Goal: Task Accomplishment & Management: Manage account settings

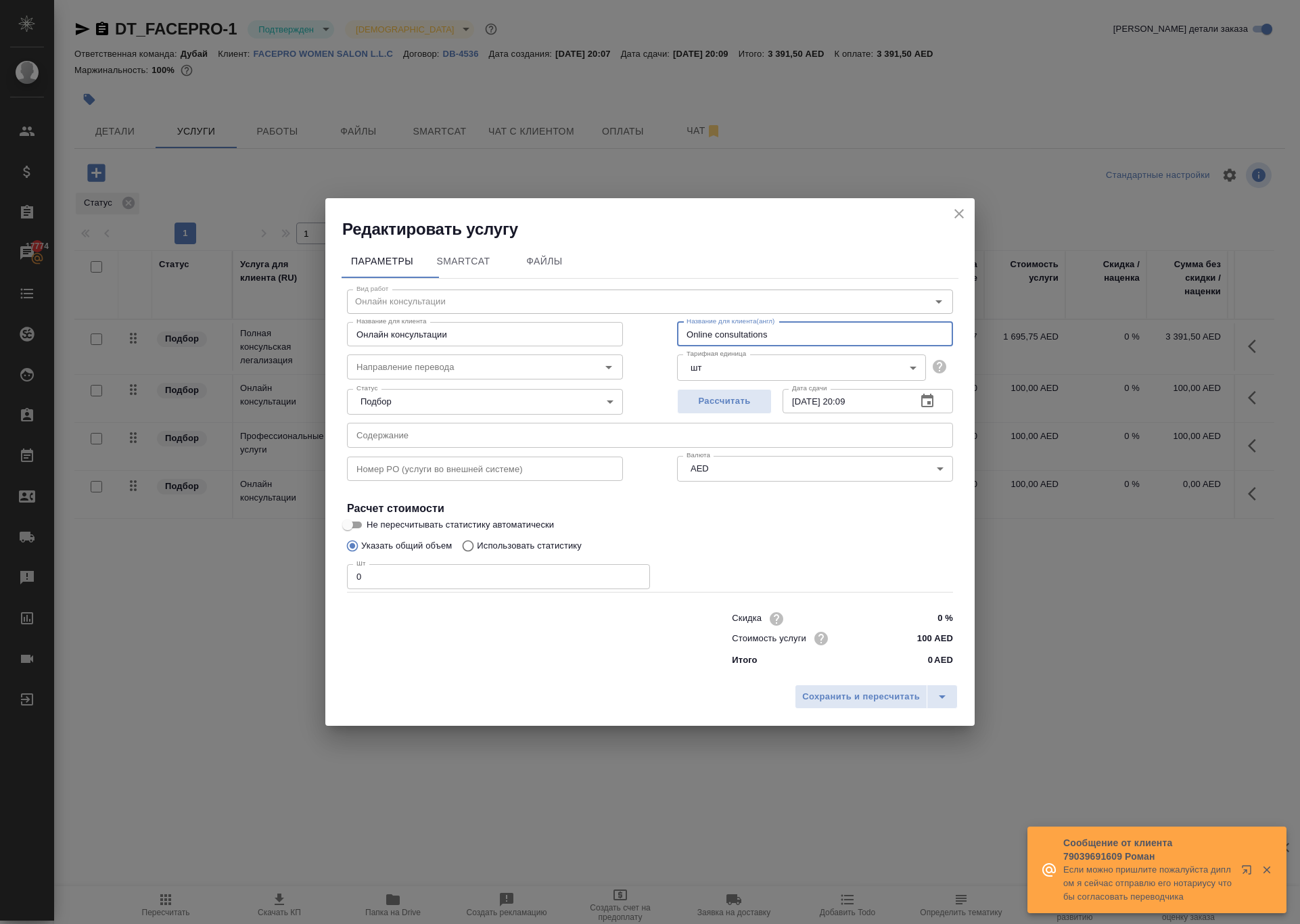
drag, startPoint x: 810, startPoint y: 292, endPoint x: 607, endPoint y: 294, distance: 203.0
click at [610, 292] on div "Название для клиента Онлайн консультации Название для клиента Название для клие…" at bounding box center [649, 332] width 660 height 86
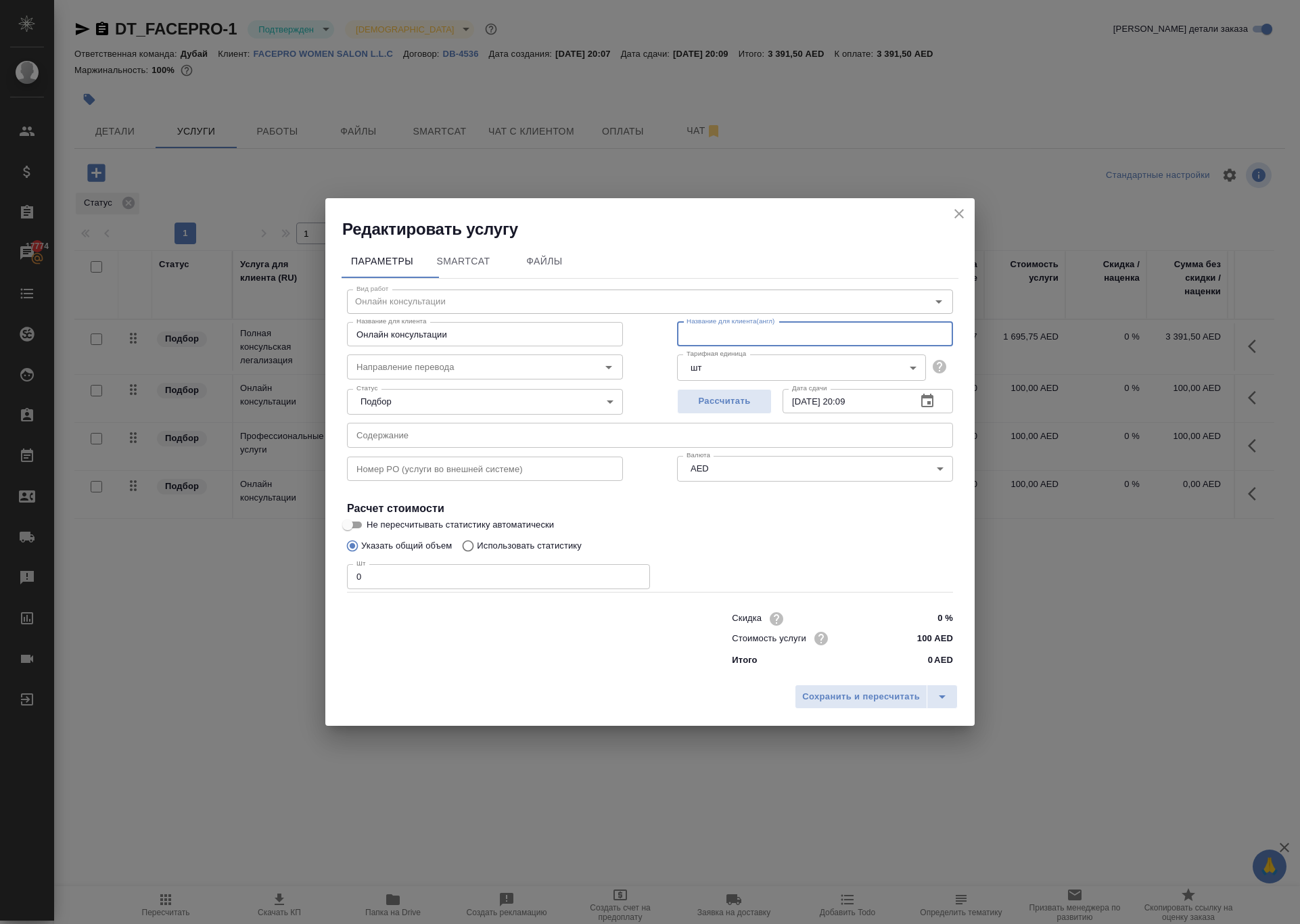
click at [953, 205] on icon "close" at bounding box center [959, 213] width 16 height 16
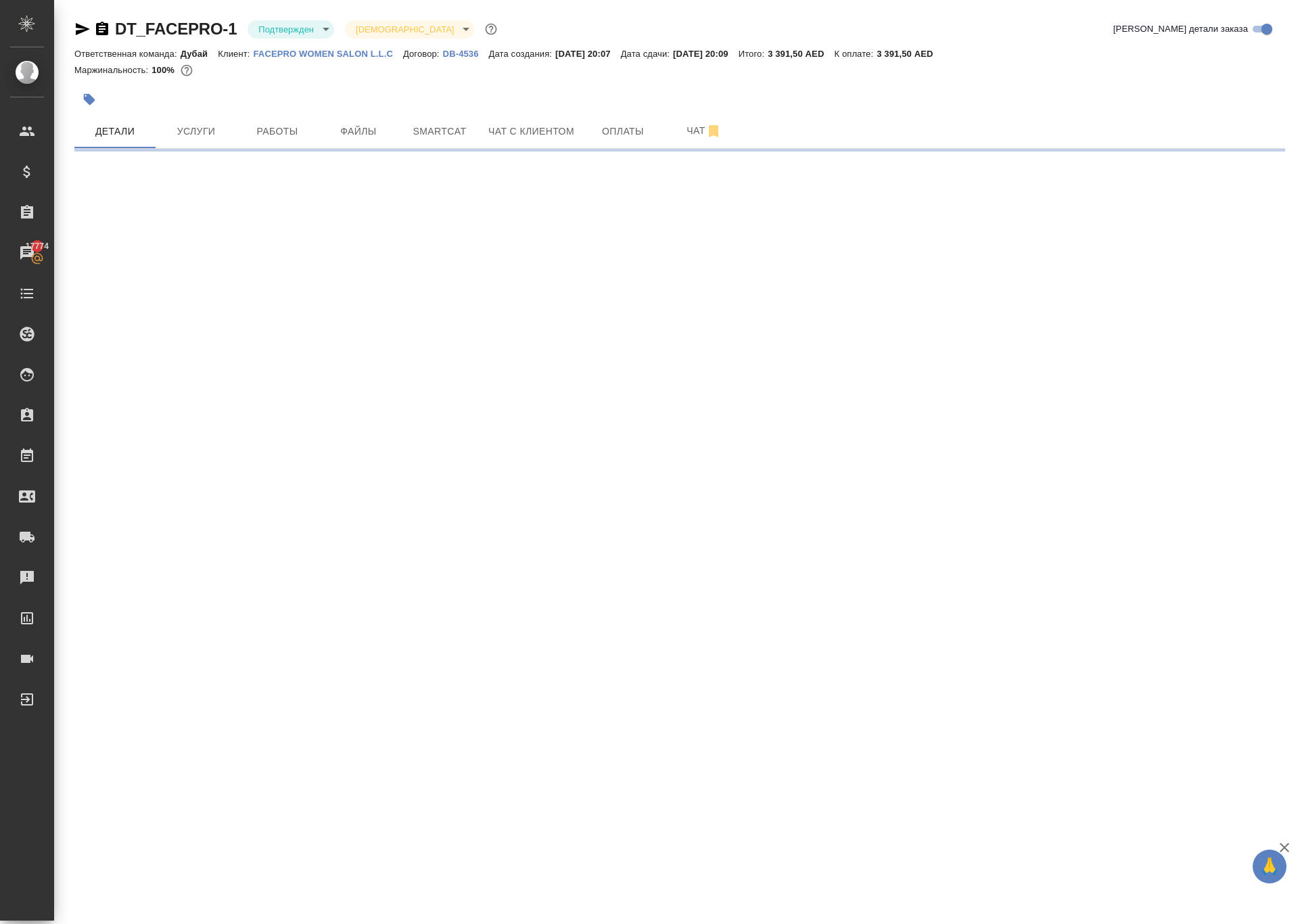
select select "RU"
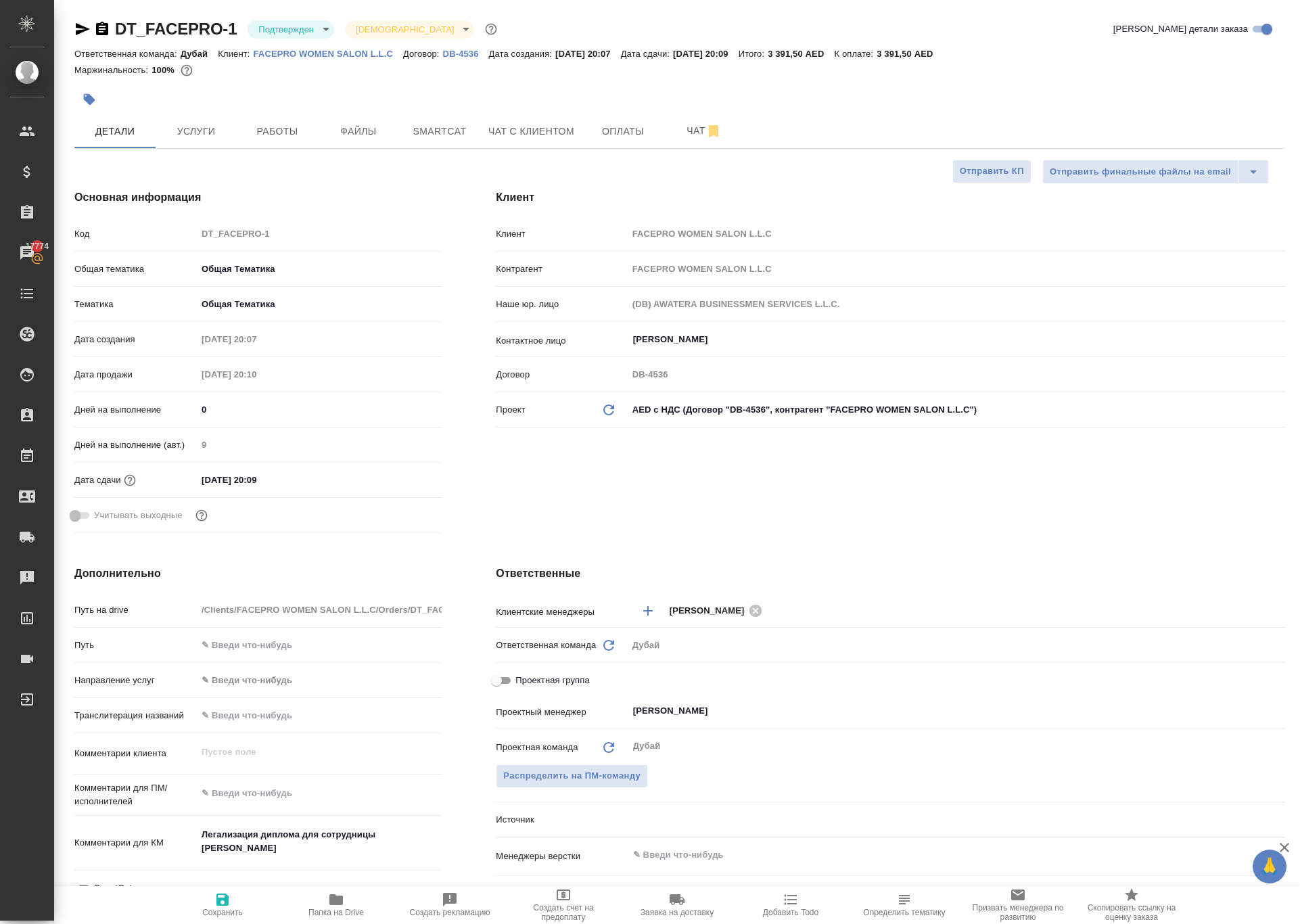
type textarea "x"
click at [196, 148] on button "Услуги" at bounding box center [196, 131] width 81 height 34
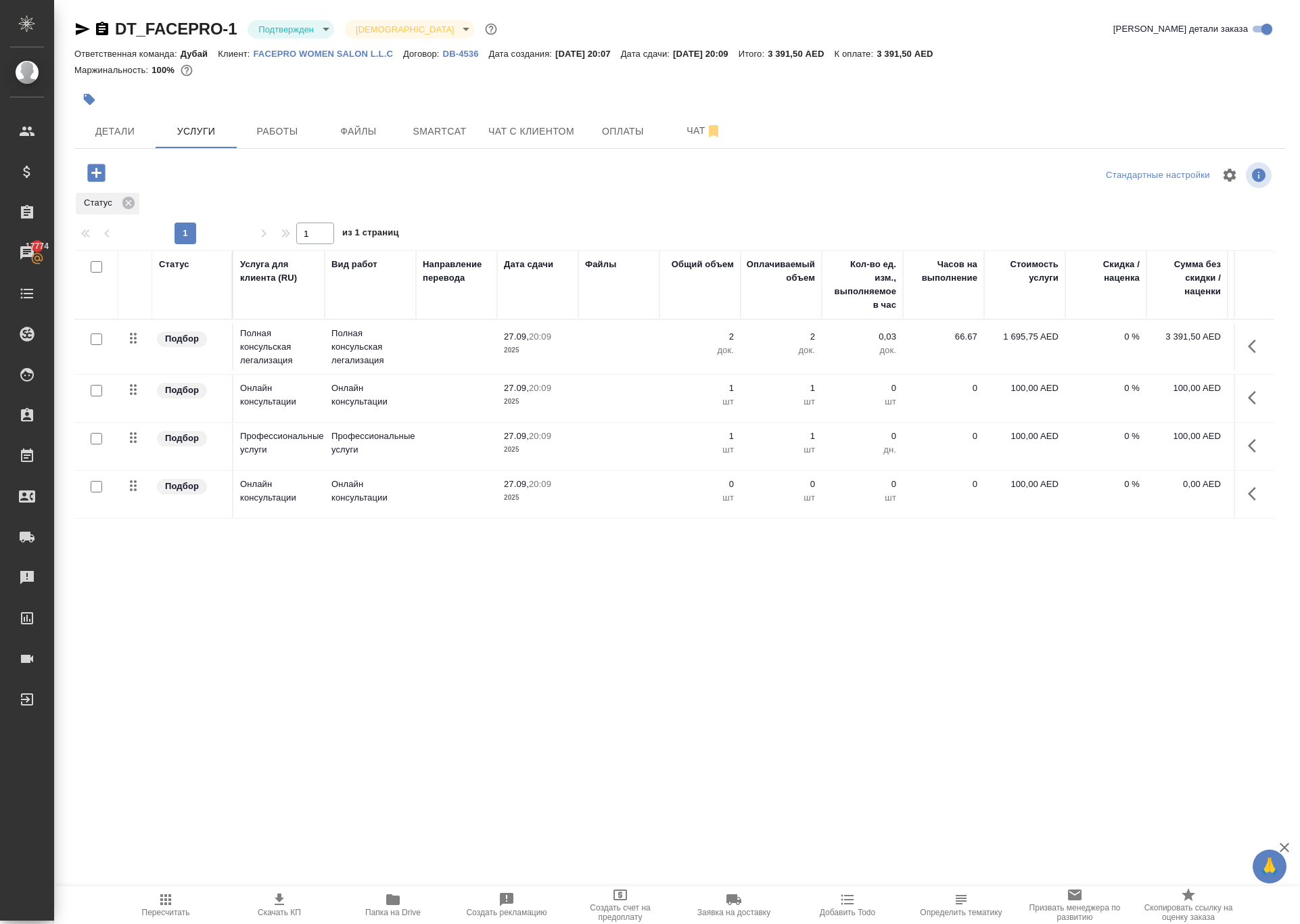
scroll to position [35, 0]
click at [1248, 454] on icon "button" at bounding box center [1256, 445] width 16 height 16
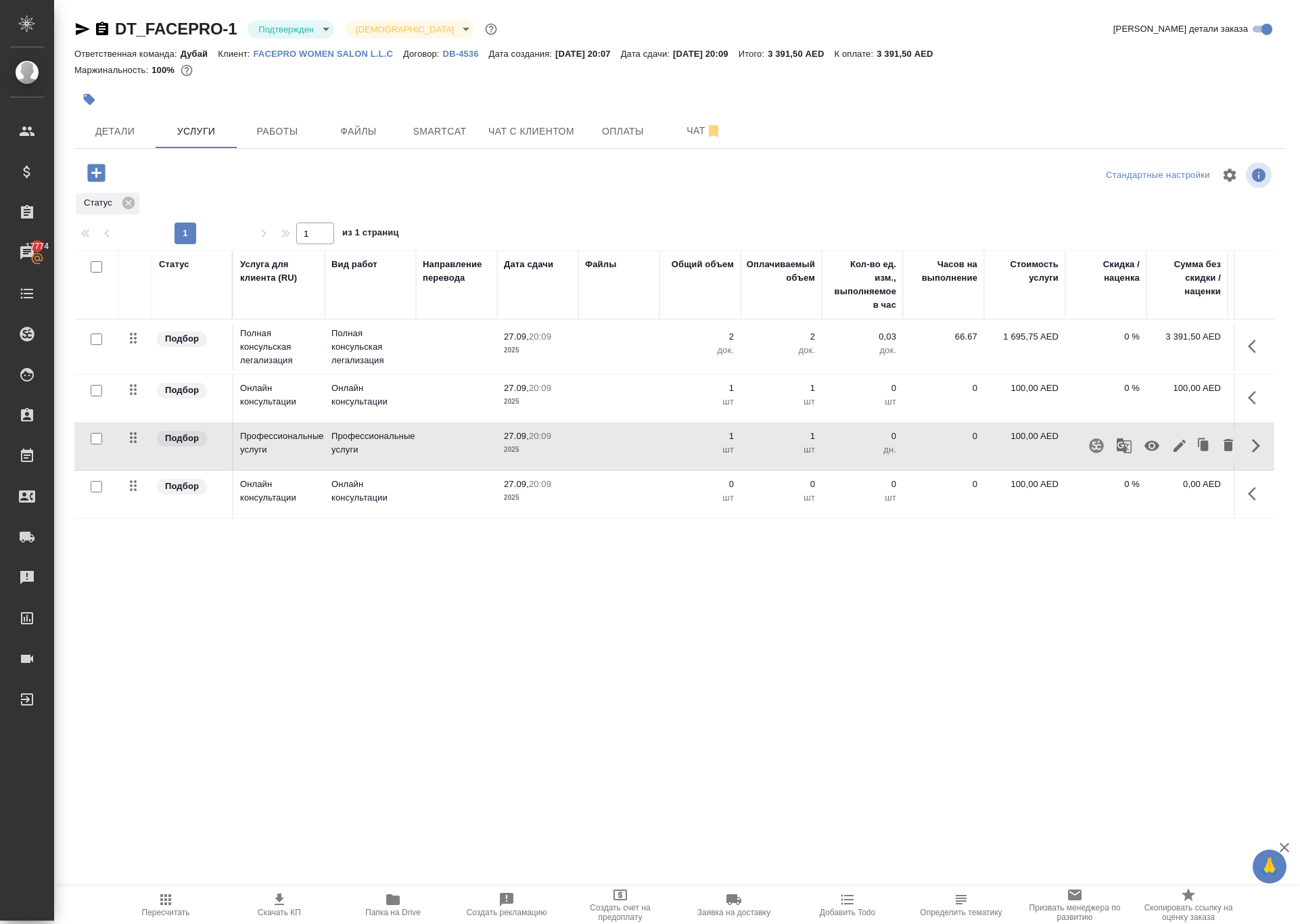
click at [1053, 708] on div ".cls-1 fill:#fff; AWATERA Solokha Petro Клиенты Спецификации Заказы 17774 Чаты …" at bounding box center [650, 462] width 1300 height 924
click at [1248, 502] on icon "button" at bounding box center [1256, 494] width 16 height 16
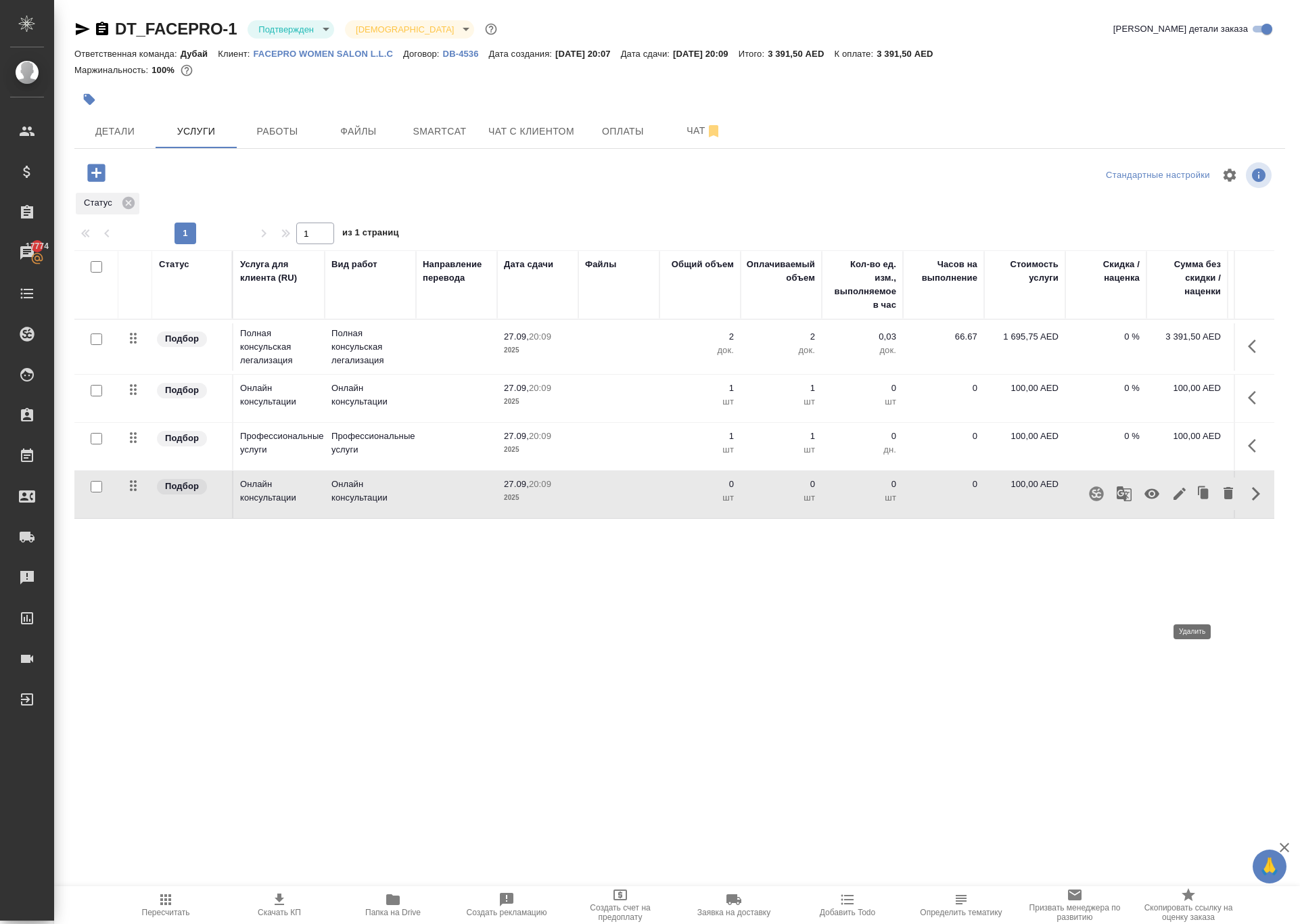
click at [1223, 499] on icon "button" at bounding box center [1228, 493] width 10 height 12
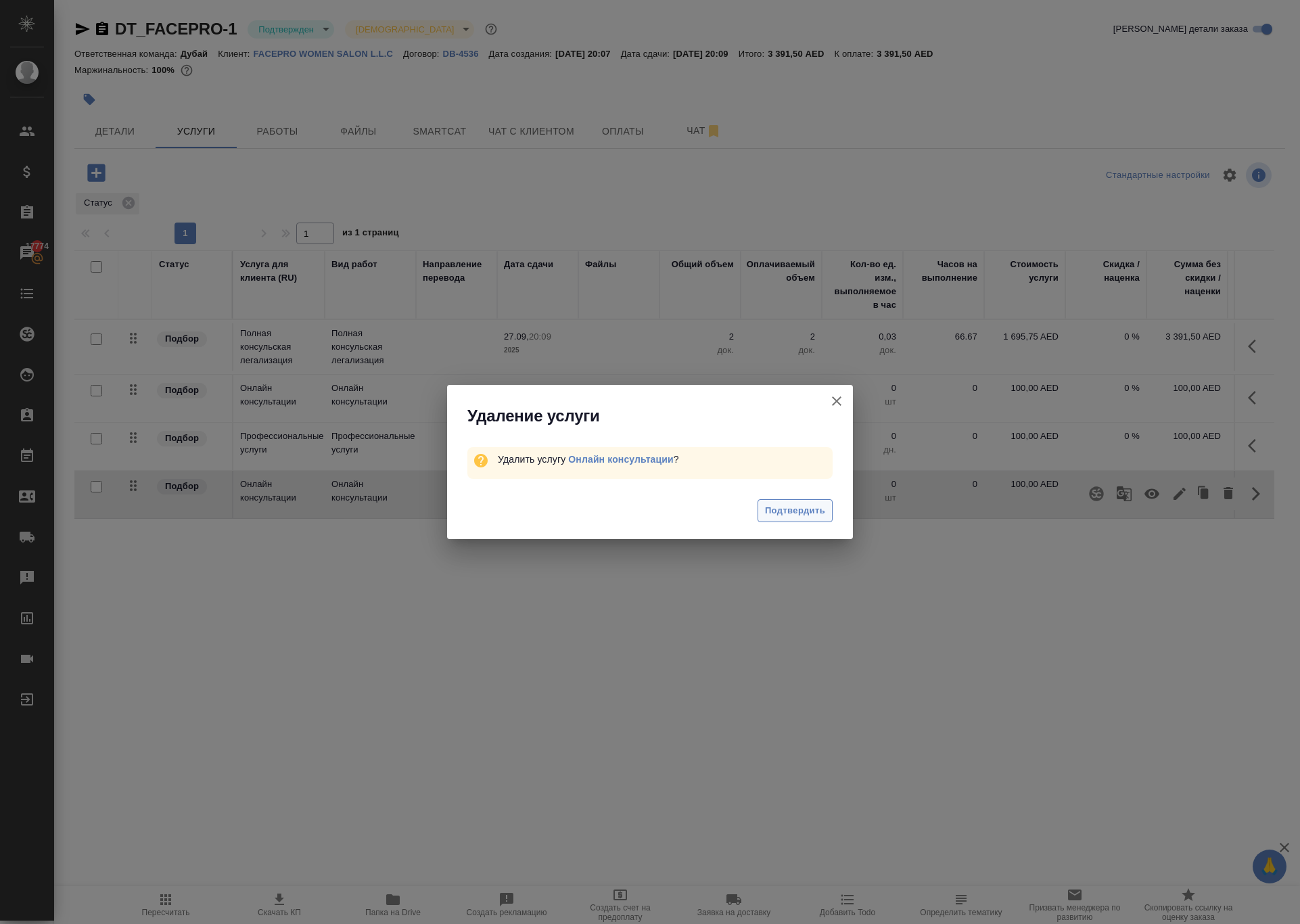
click at [804, 519] on span "Подтвердить" at bounding box center [795, 511] width 61 height 16
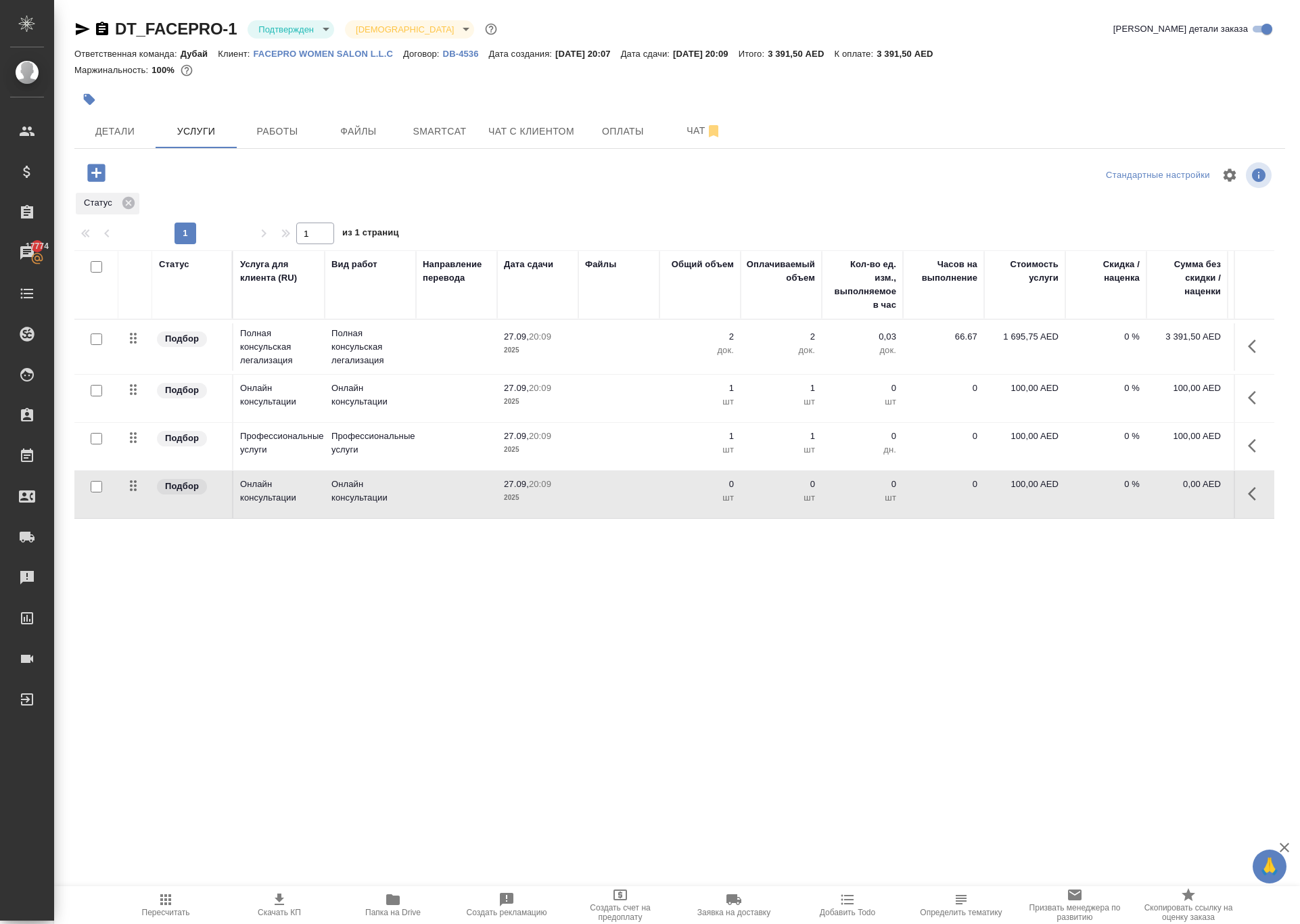
click at [1248, 454] on icon "button" at bounding box center [1256, 445] width 16 height 16
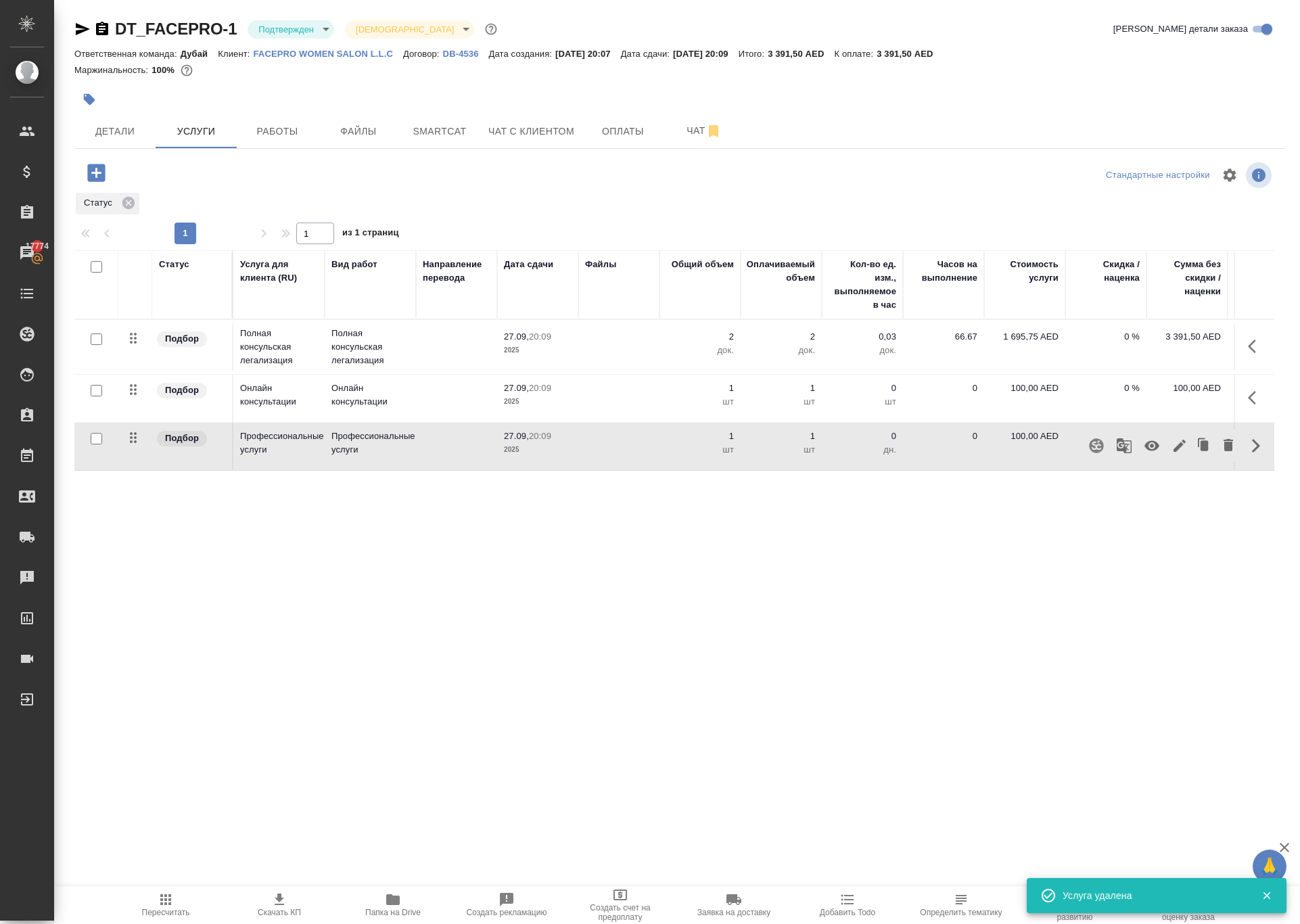
scroll to position [0, 0]
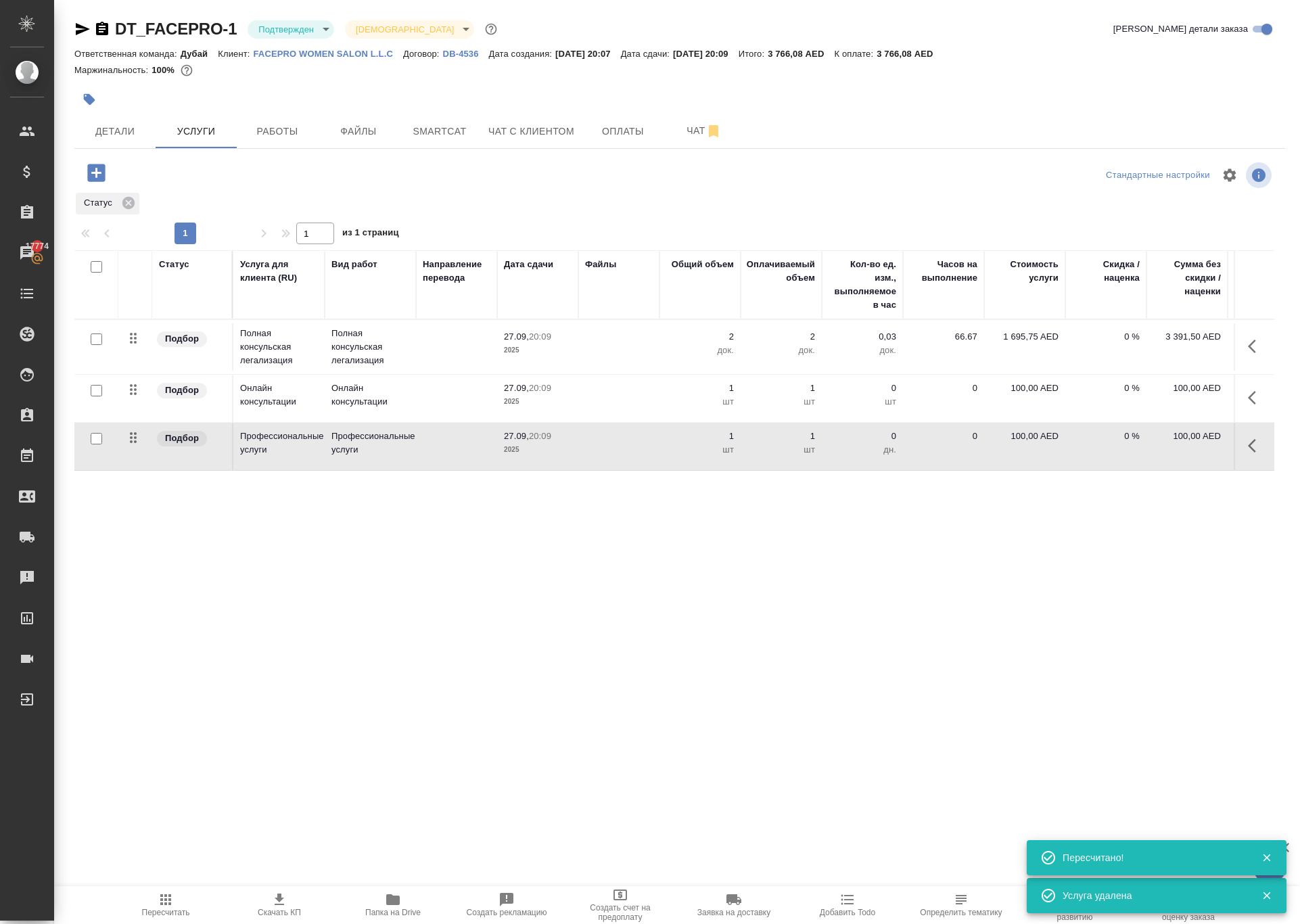
click at [1202, 470] on td "100,00 AED" at bounding box center [1186, 447] width 81 height 48
click at [1248, 454] on icon "button" at bounding box center [1256, 445] width 16 height 16
click at [1220, 453] on icon "button" at bounding box center [1228, 445] width 16 height 16
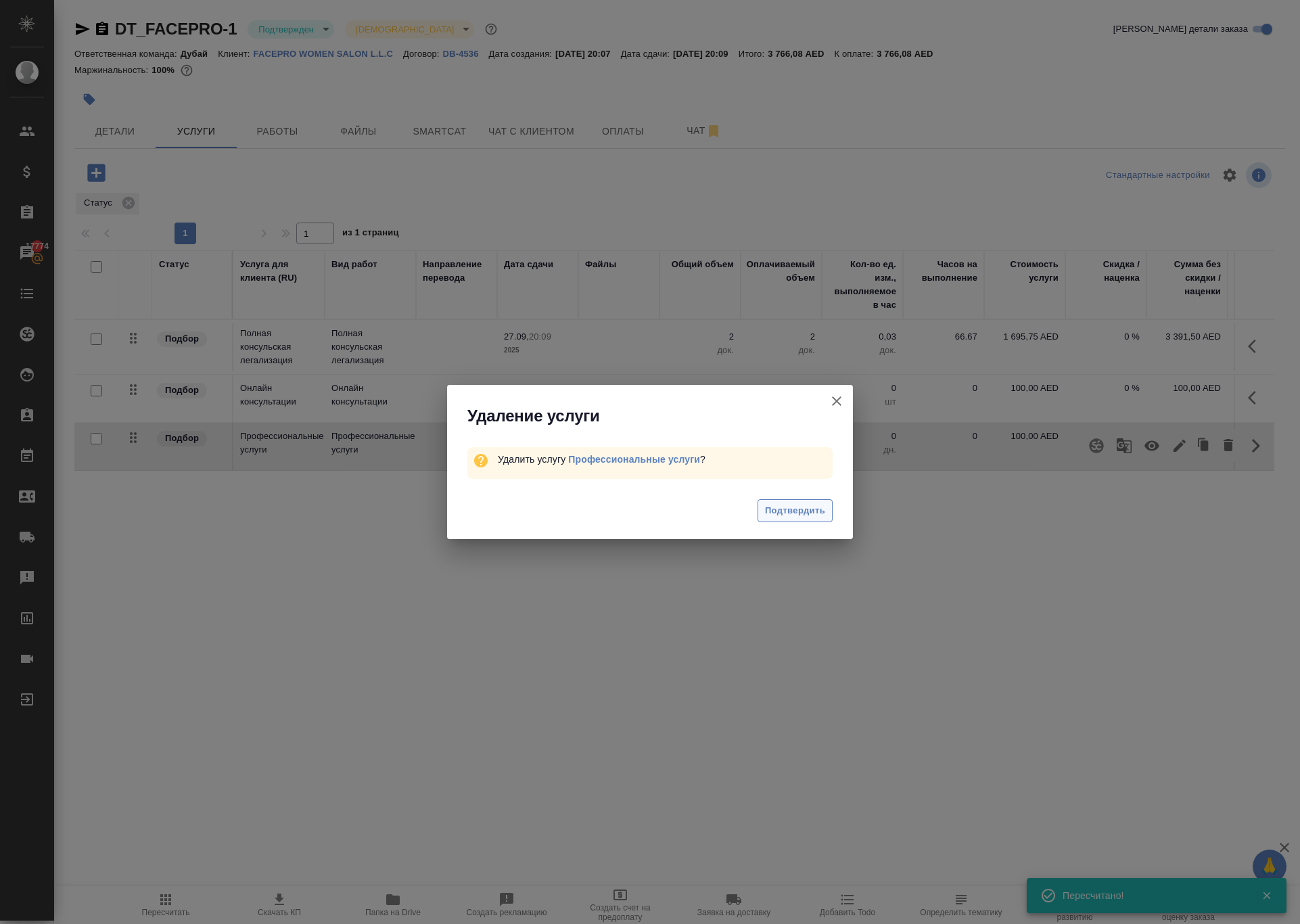
click at [806, 519] on span "Подтвердить" at bounding box center [795, 511] width 61 height 16
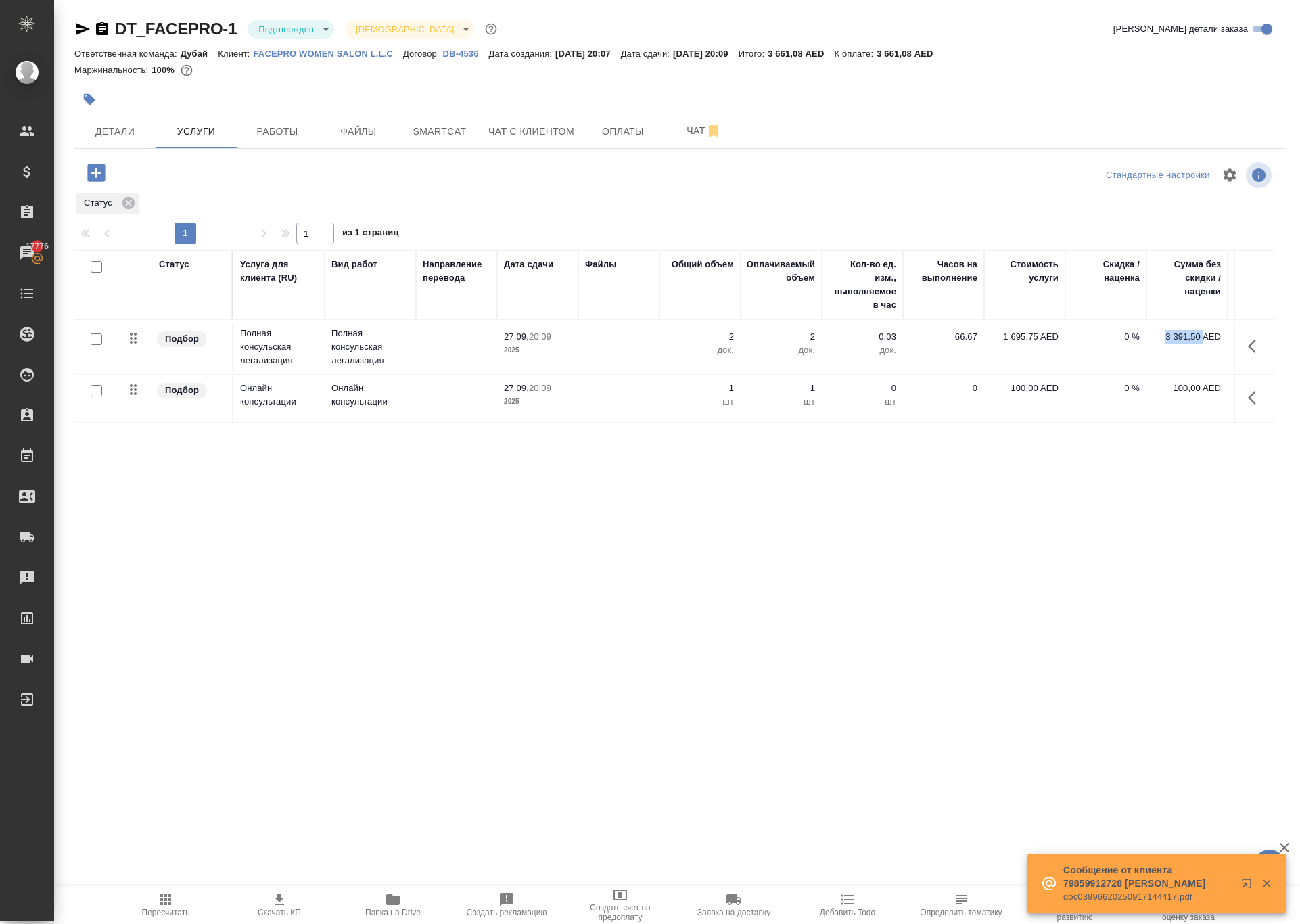
drag, startPoint x: 1154, startPoint y: 421, endPoint x: 1203, endPoint y: 425, distance: 49.2
click at [1203, 343] on p "3 391,50 AED" at bounding box center [1186, 337] width 67 height 14
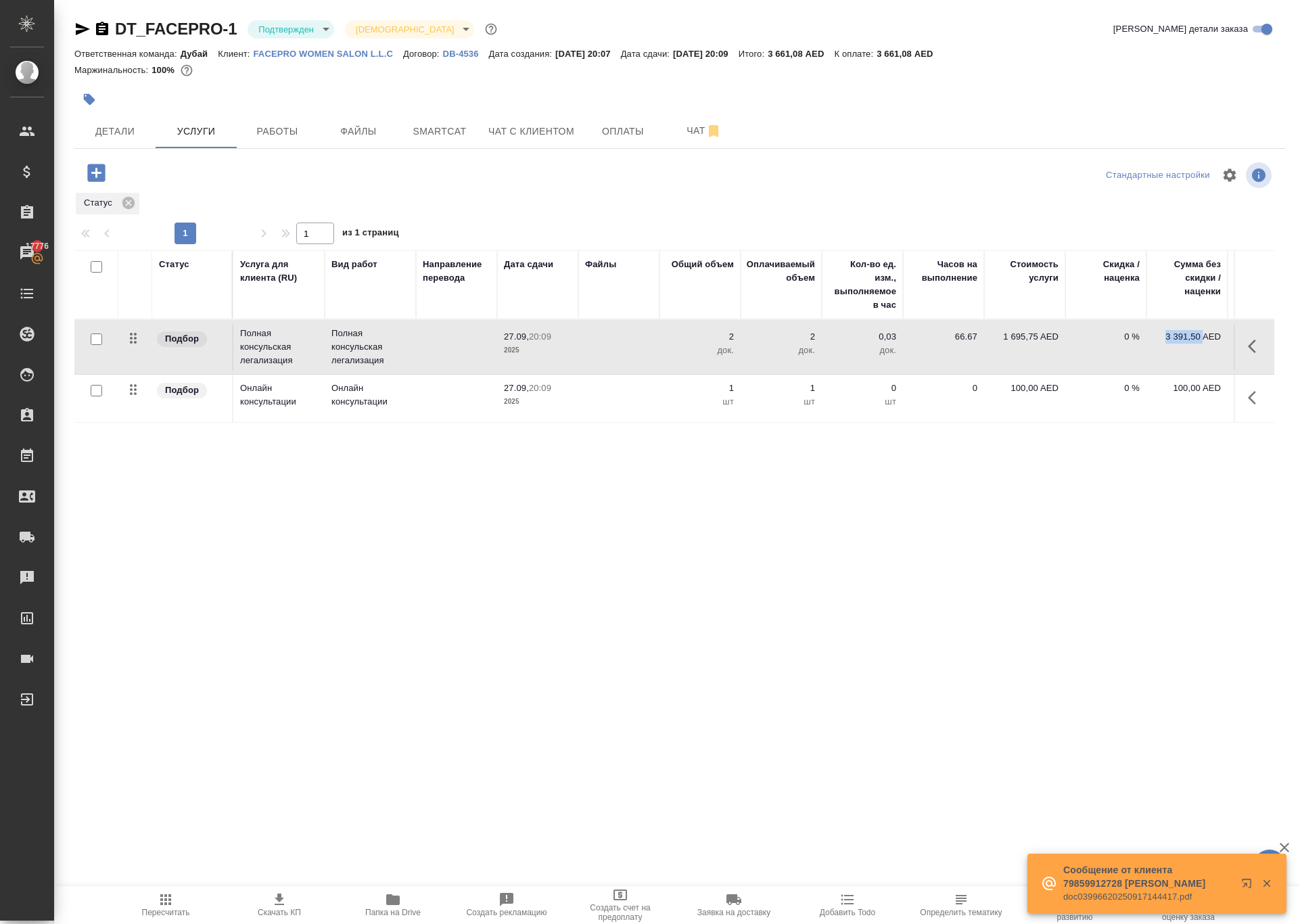
copy p "3 391,50"
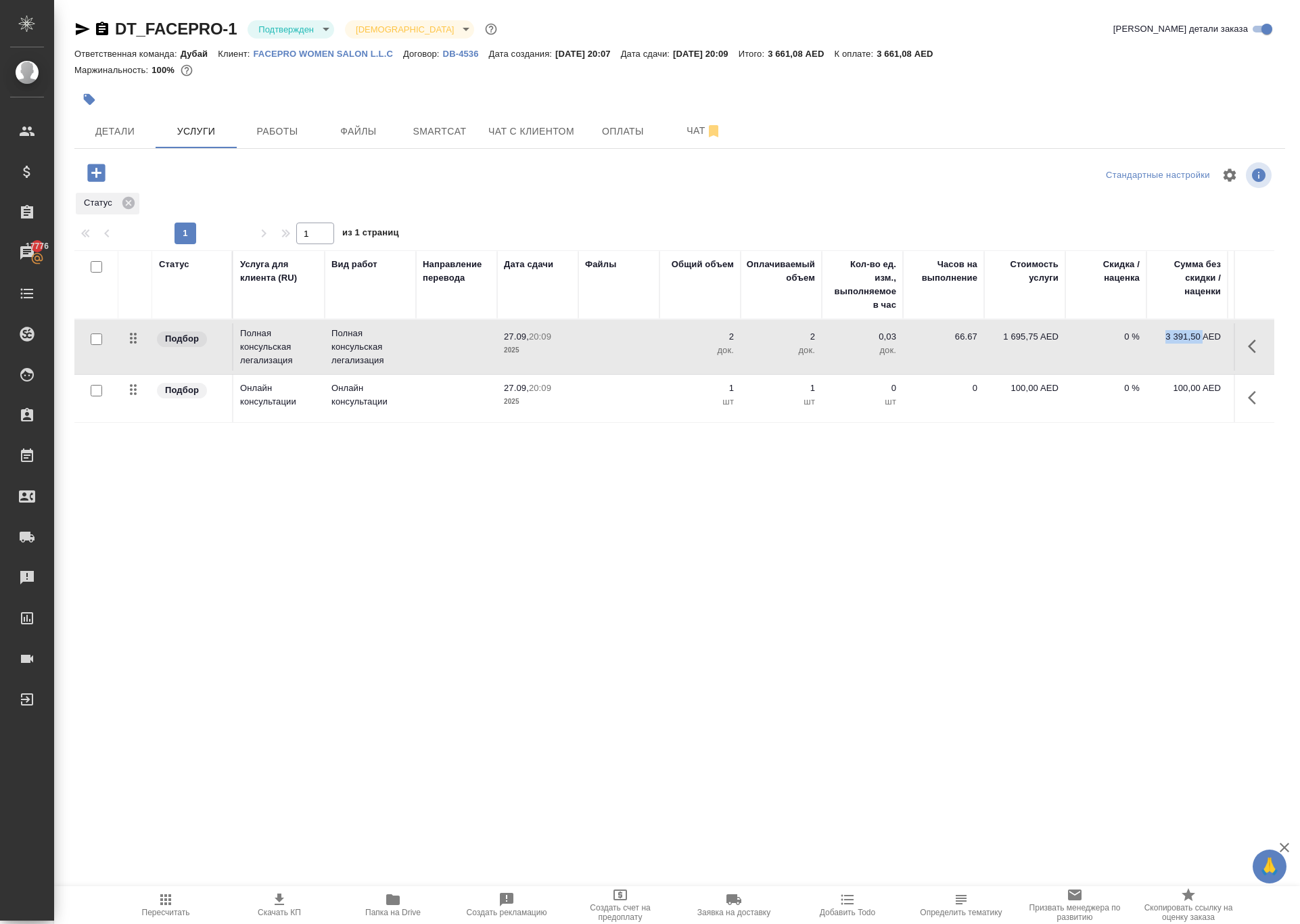
click at [1248, 406] on icon "button" at bounding box center [1256, 398] width 16 height 16
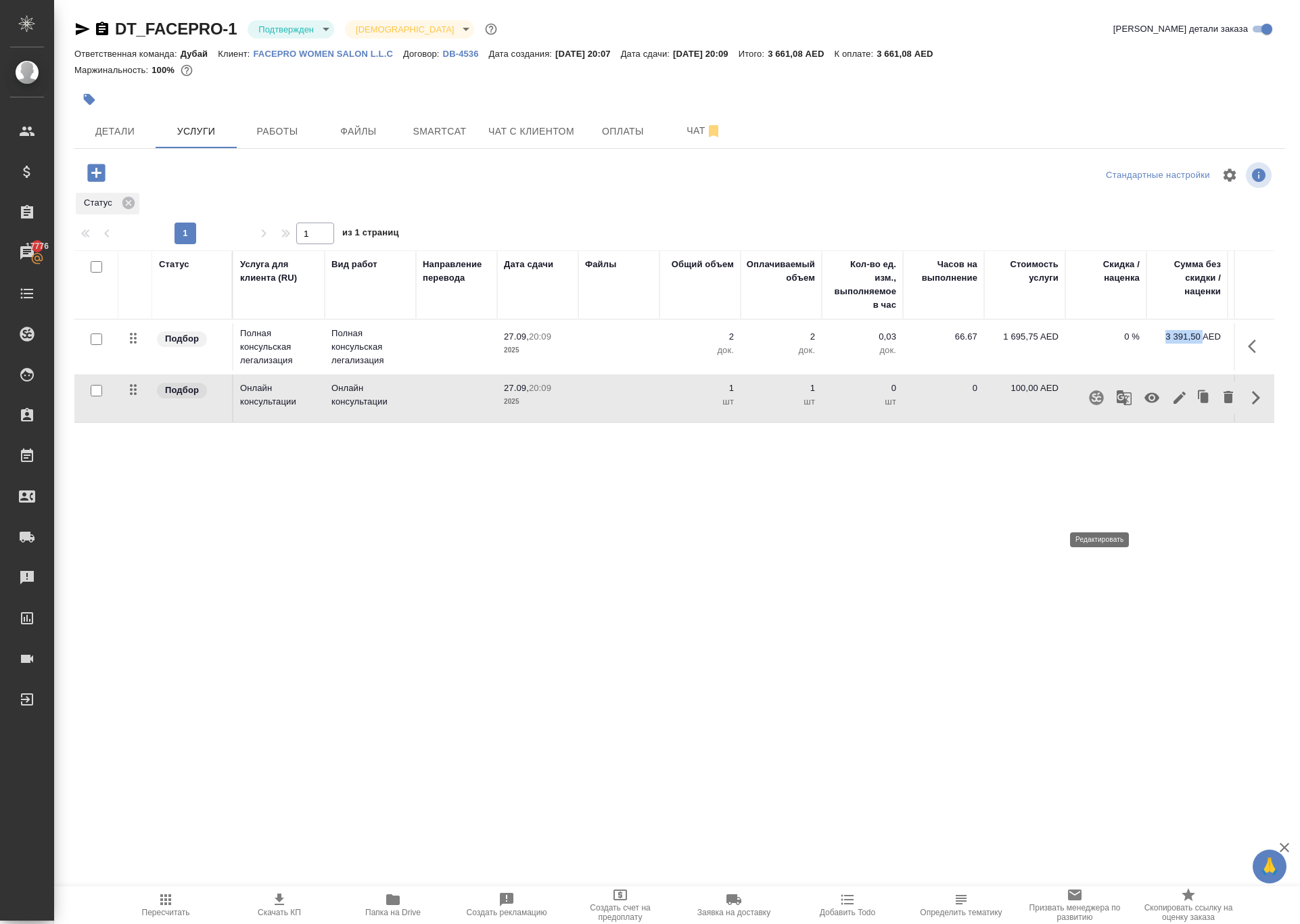
click at [1171, 406] on icon "button" at bounding box center [1180, 398] width 16 height 16
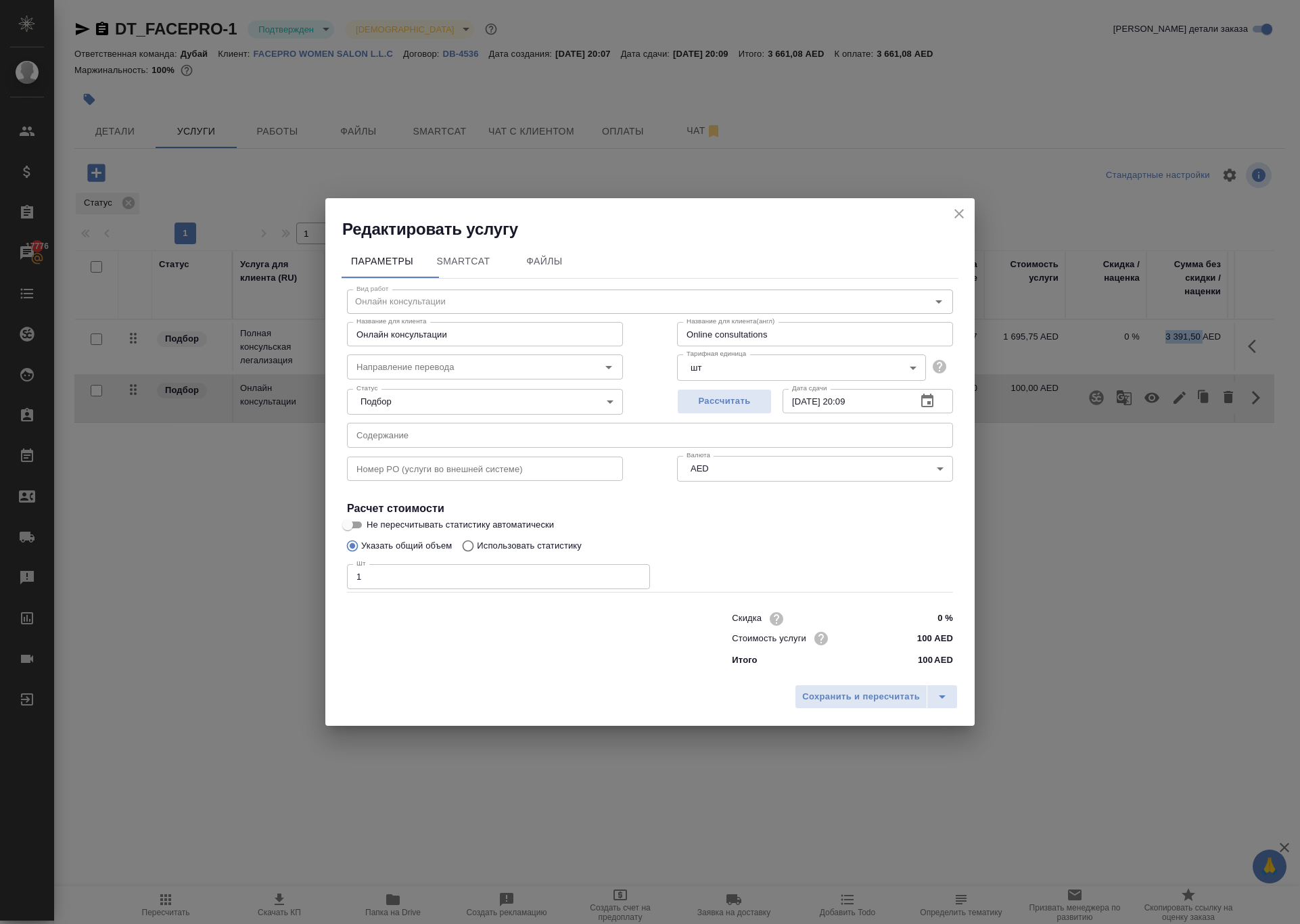
click at [951, 205] on icon "close" at bounding box center [959, 213] width 16 height 16
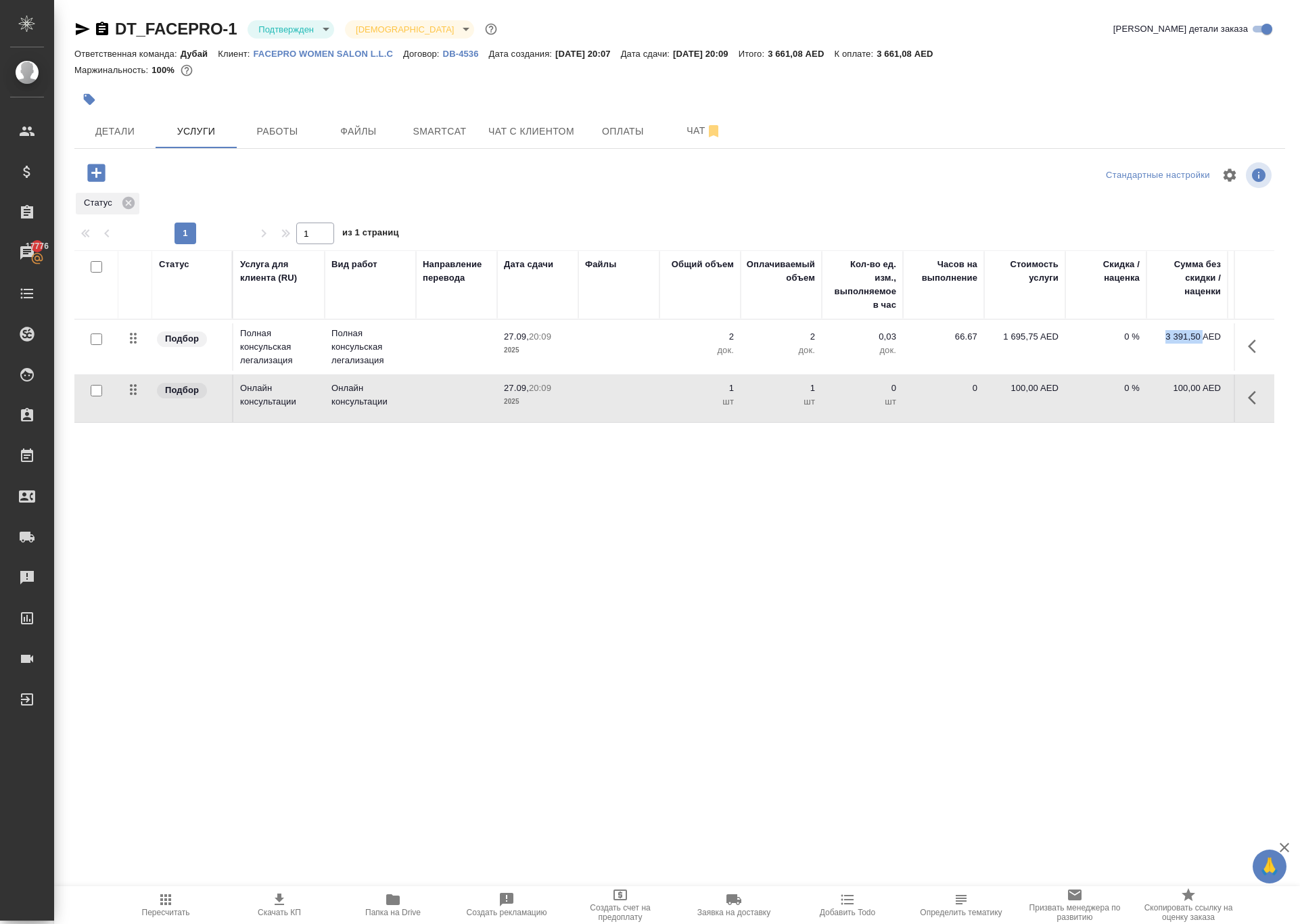
click at [1005, 395] on p "100,00 AED" at bounding box center [1024, 388] width 67 height 14
click at [1028, 401] on input "100" at bounding box center [1033, 391] width 51 height 20
click at [1028, 402] on input "100" at bounding box center [1033, 392] width 50 height 20
paste input "1.745"
type input "101.745"
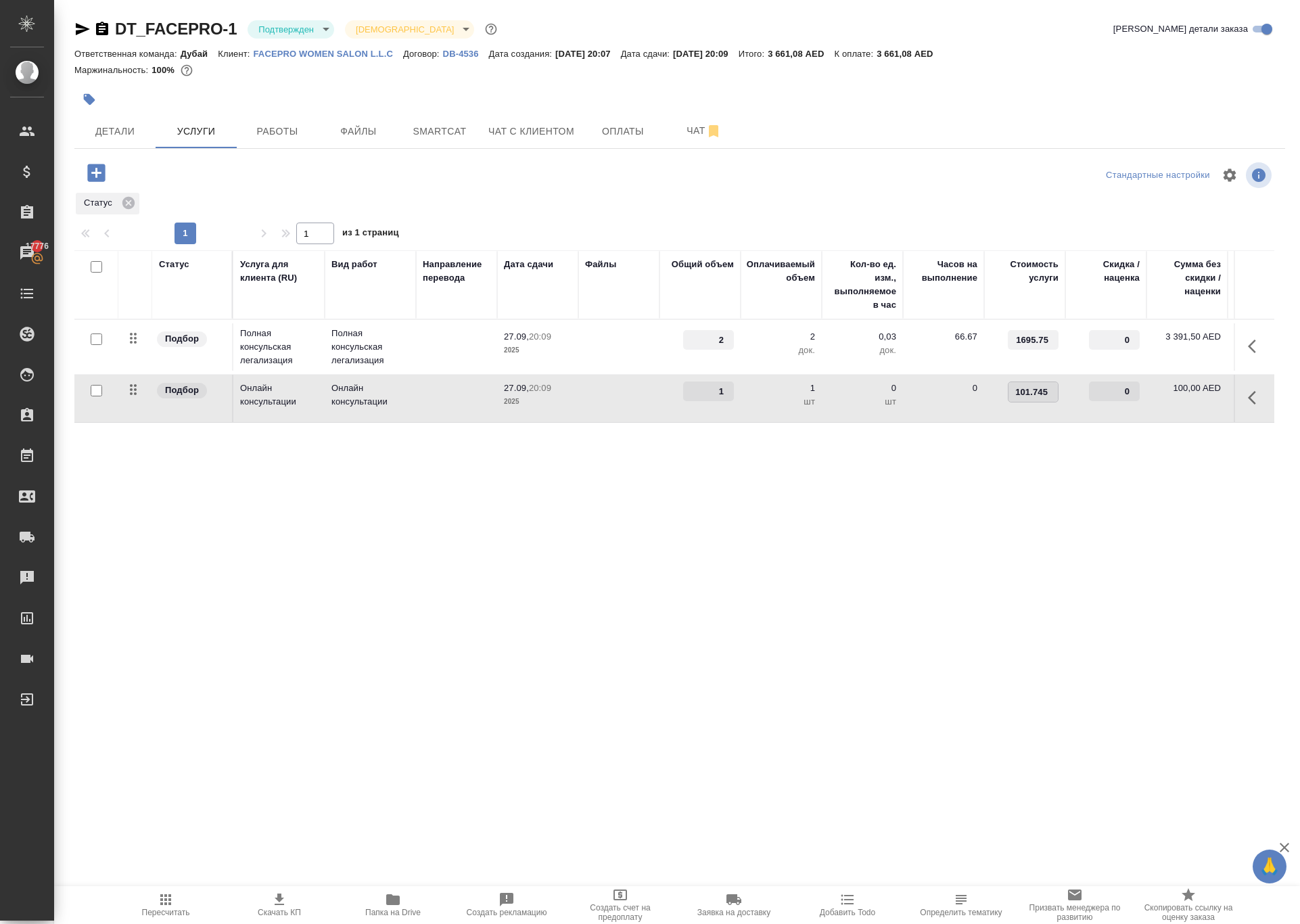
drag, startPoint x: 1031, startPoint y: 496, endPoint x: 974, endPoint y: 495, distance: 57.0
click at [974, 423] on tr "Подбор Онлайн консультации Онлайн консультации 27.09, 20:09 2025 1 1 шт 0 шт 0 …" at bounding box center [711, 398] width 1275 height 48
click at [1001, 541] on div "Статус Услуга для клиента (RU) Вид работ Направление перевода Дата сдачи Файлы …" at bounding box center [674, 396] width 1199 height 291
click at [235, 184] on button "Сохранить и пересчитать" at bounding box center [192, 171] width 133 height 24
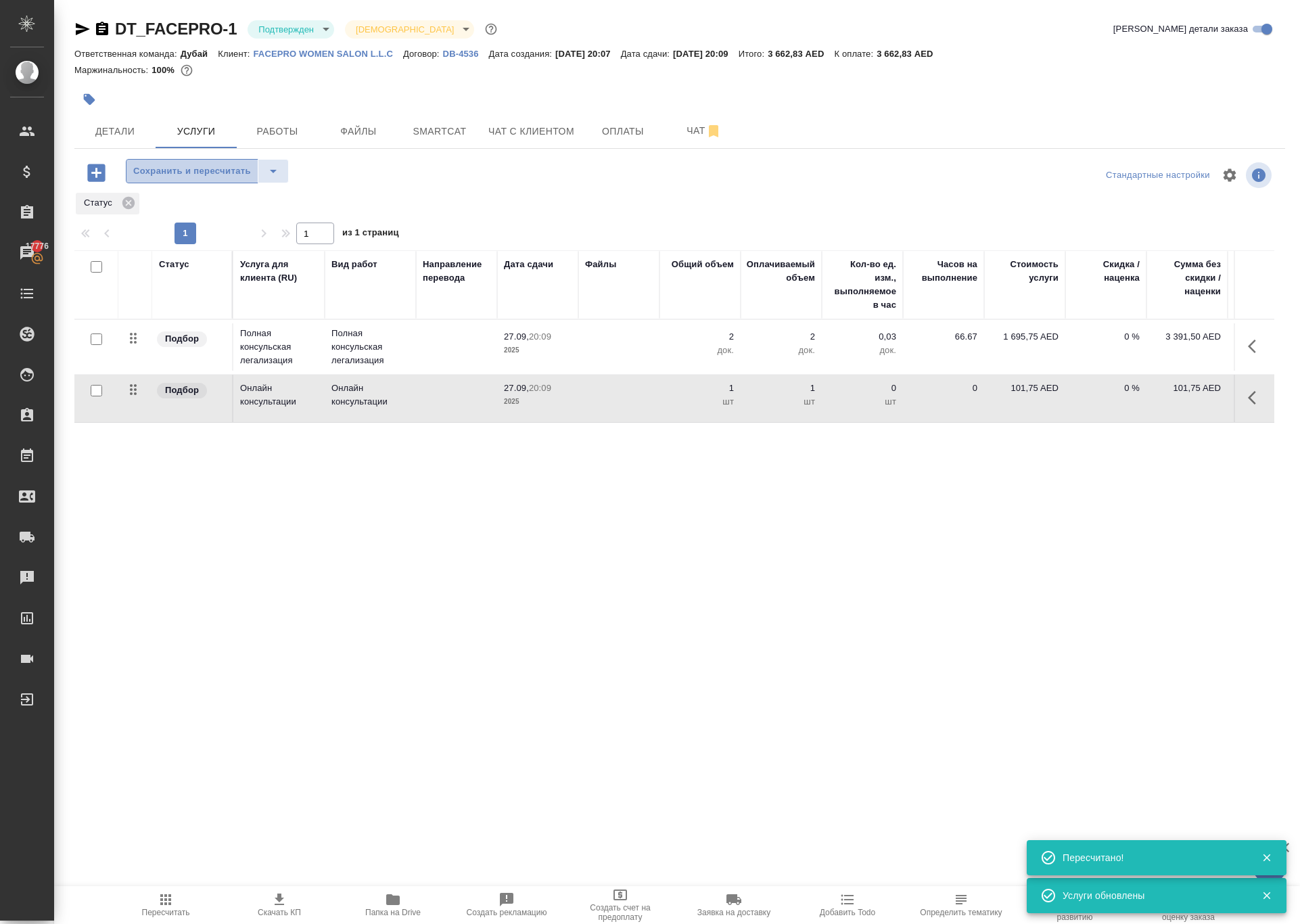
click at [186, 179] on span "Сохранить и пересчитать" at bounding box center [192, 171] width 118 height 16
click at [1248, 406] on icon "button" at bounding box center [1256, 398] width 16 height 16
click at [1174, 404] on icon "button" at bounding box center [1180, 398] width 12 height 12
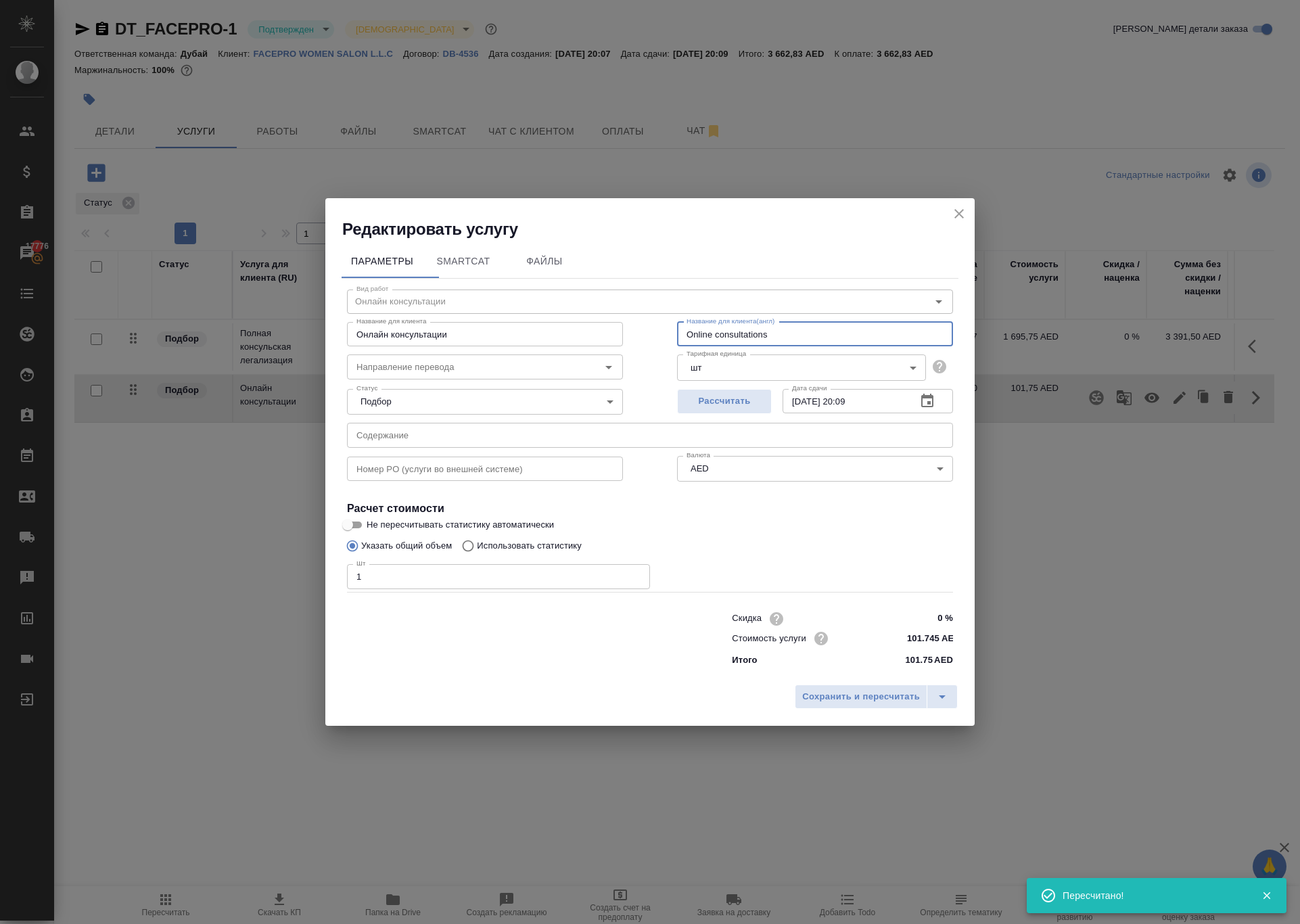
drag, startPoint x: 817, startPoint y: 292, endPoint x: 420, endPoint y: 260, distance: 398.3
click at [426, 290] on div "Название для клиента Онлайн консультации Название для клиента Название для клие…" at bounding box center [649, 332] width 660 height 86
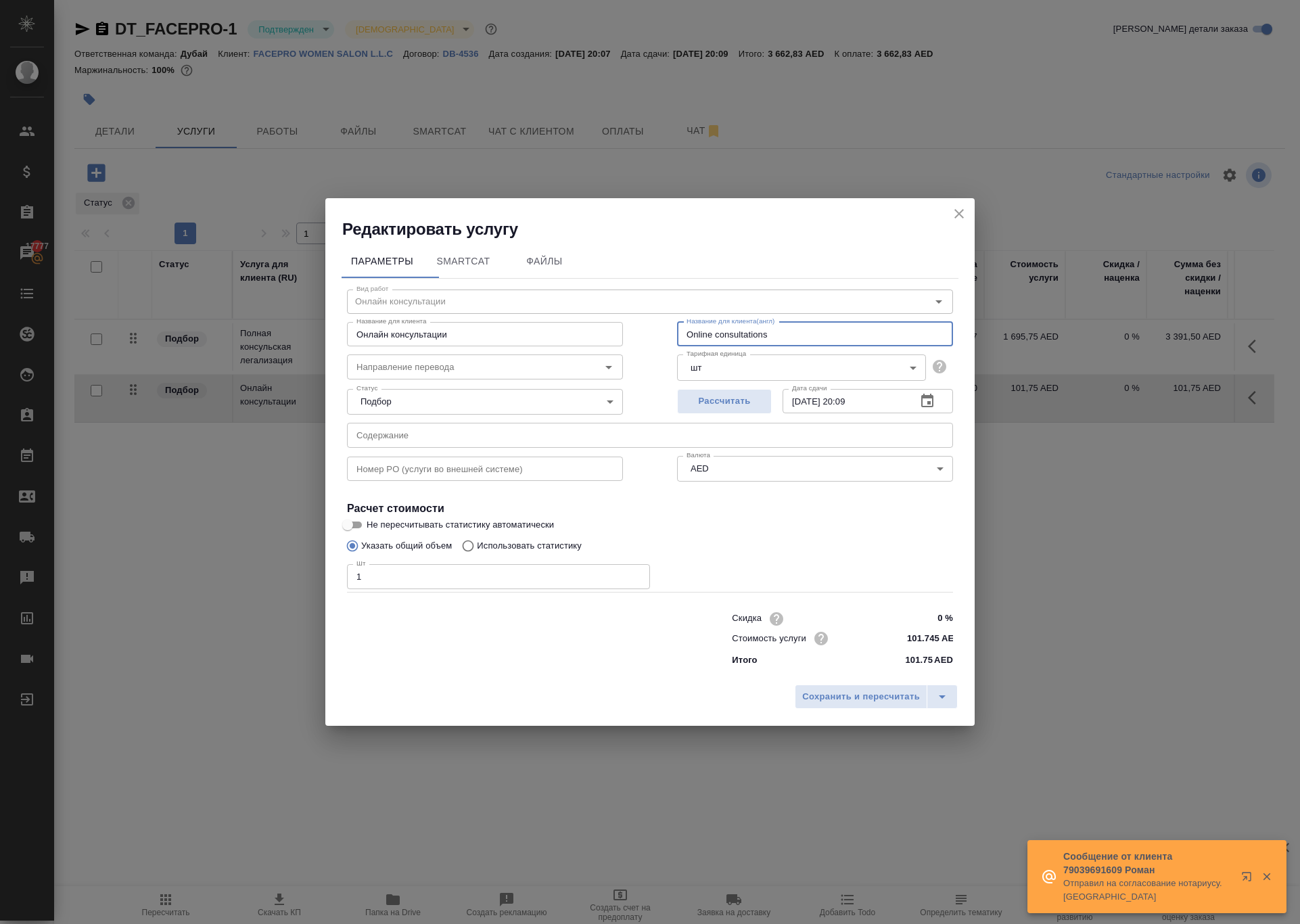
paste input "3% Stripe commission"
type input "3% Stripe commission"
click at [537, 322] on input "Онлайн консультации" at bounding box center [485, 334] width 276 height 24
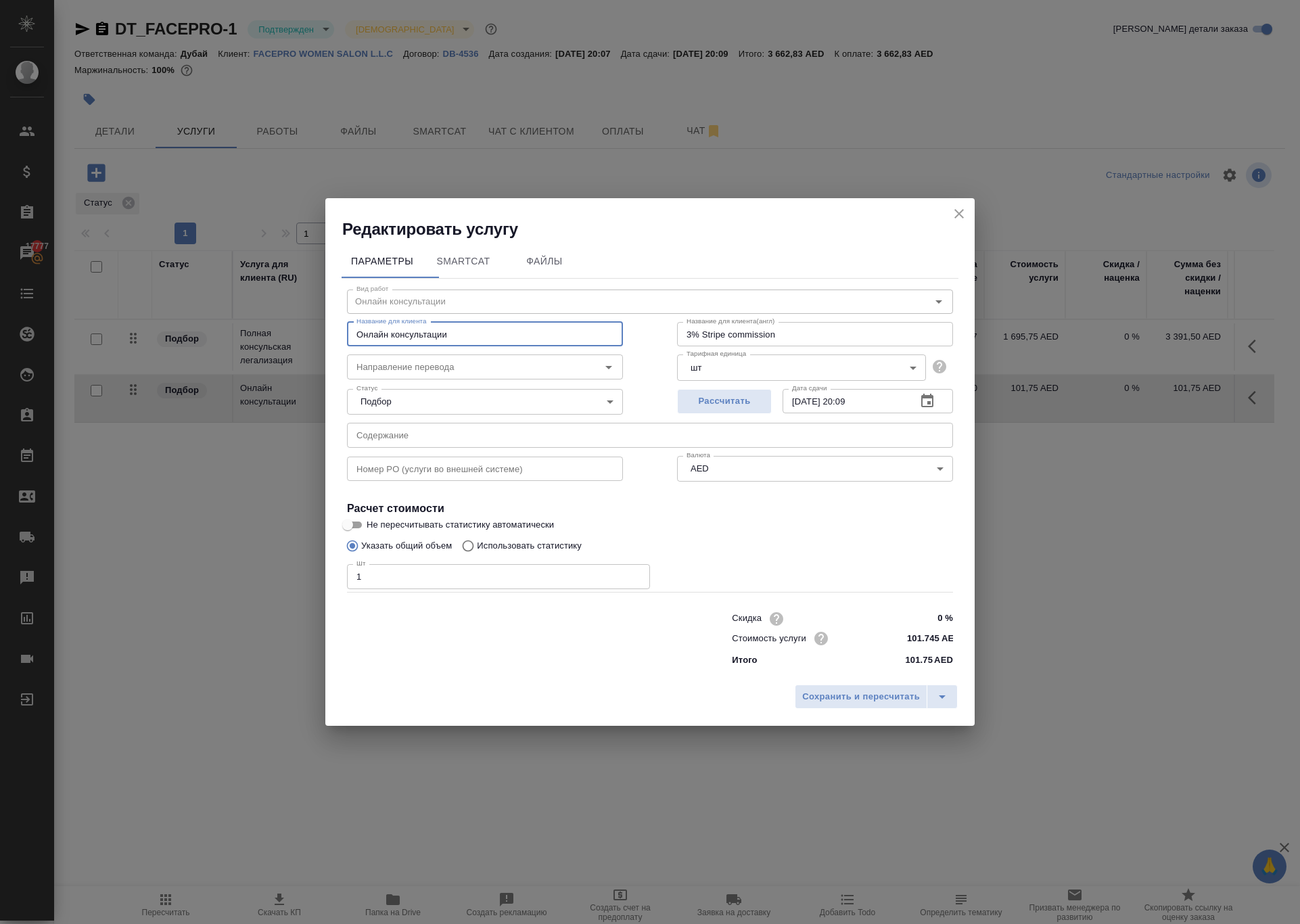
paste input "3% Stripe commission"
type input "3% Stripe commission"
click at [802, 704] on span "Сохранить и пересчитать" at bounding box center [861, 696] width 118 height 16
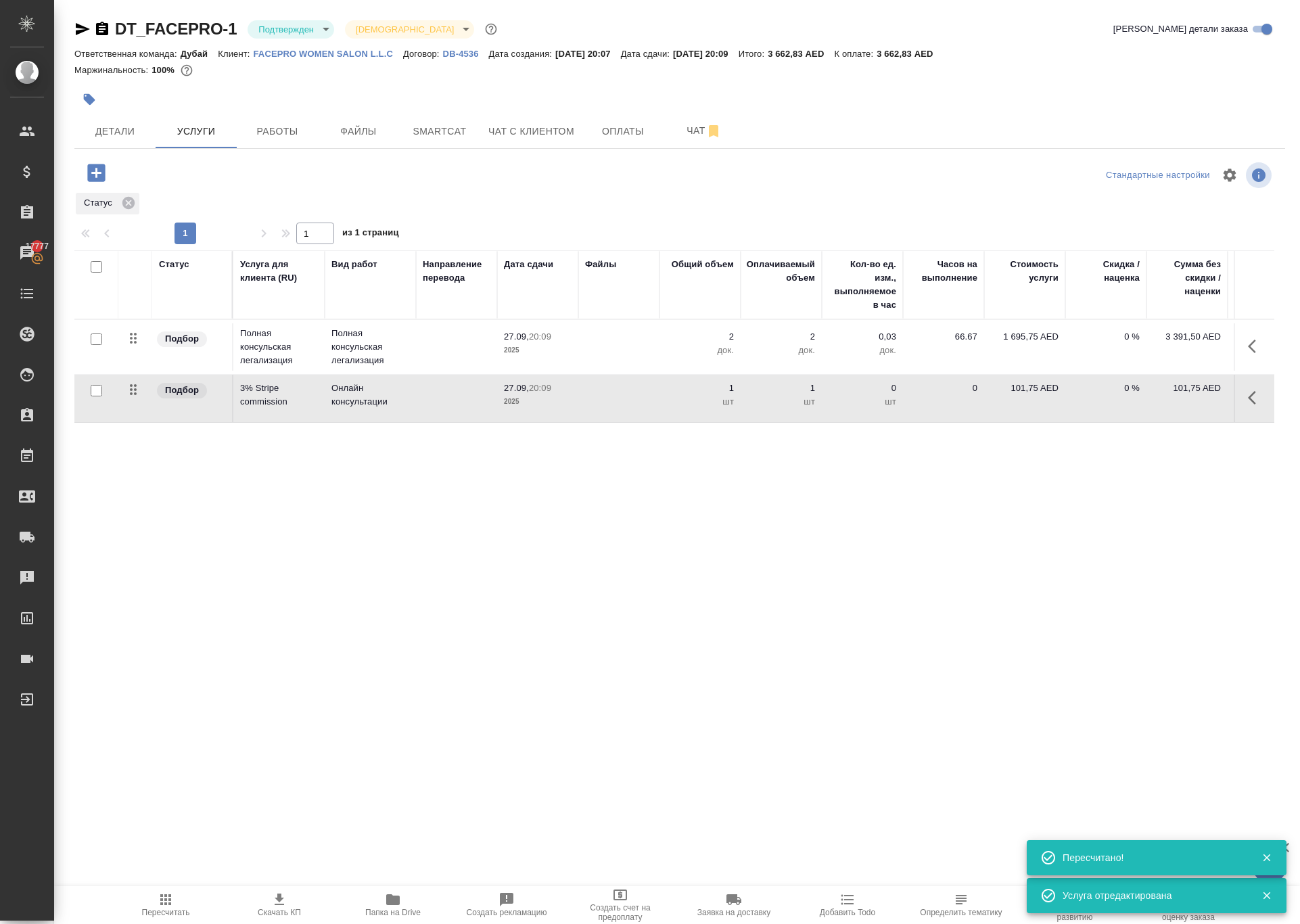
click at [167, 897] on icon "button" at bounding box center [166, 900] width 11 height 11
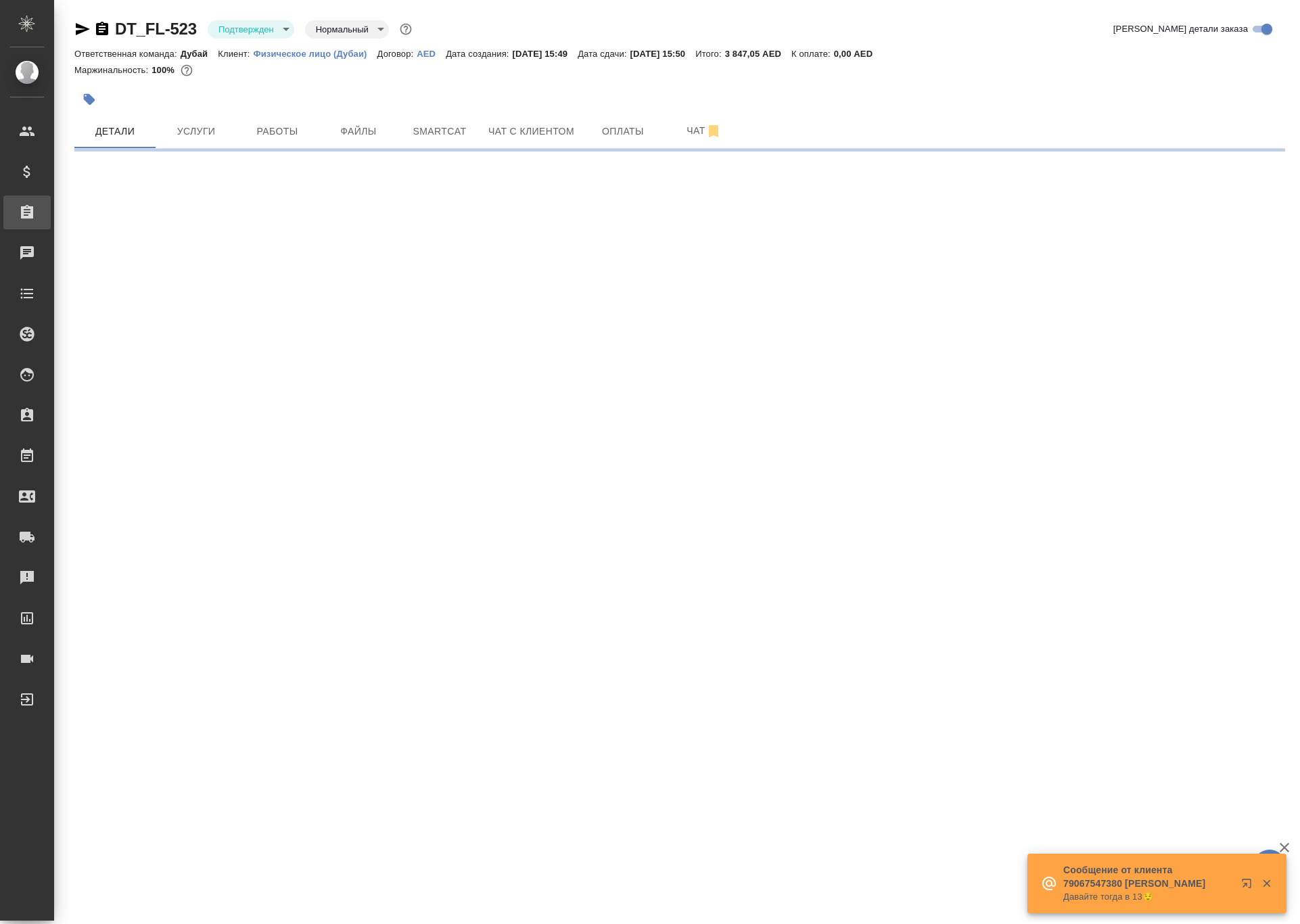
select select "RU"
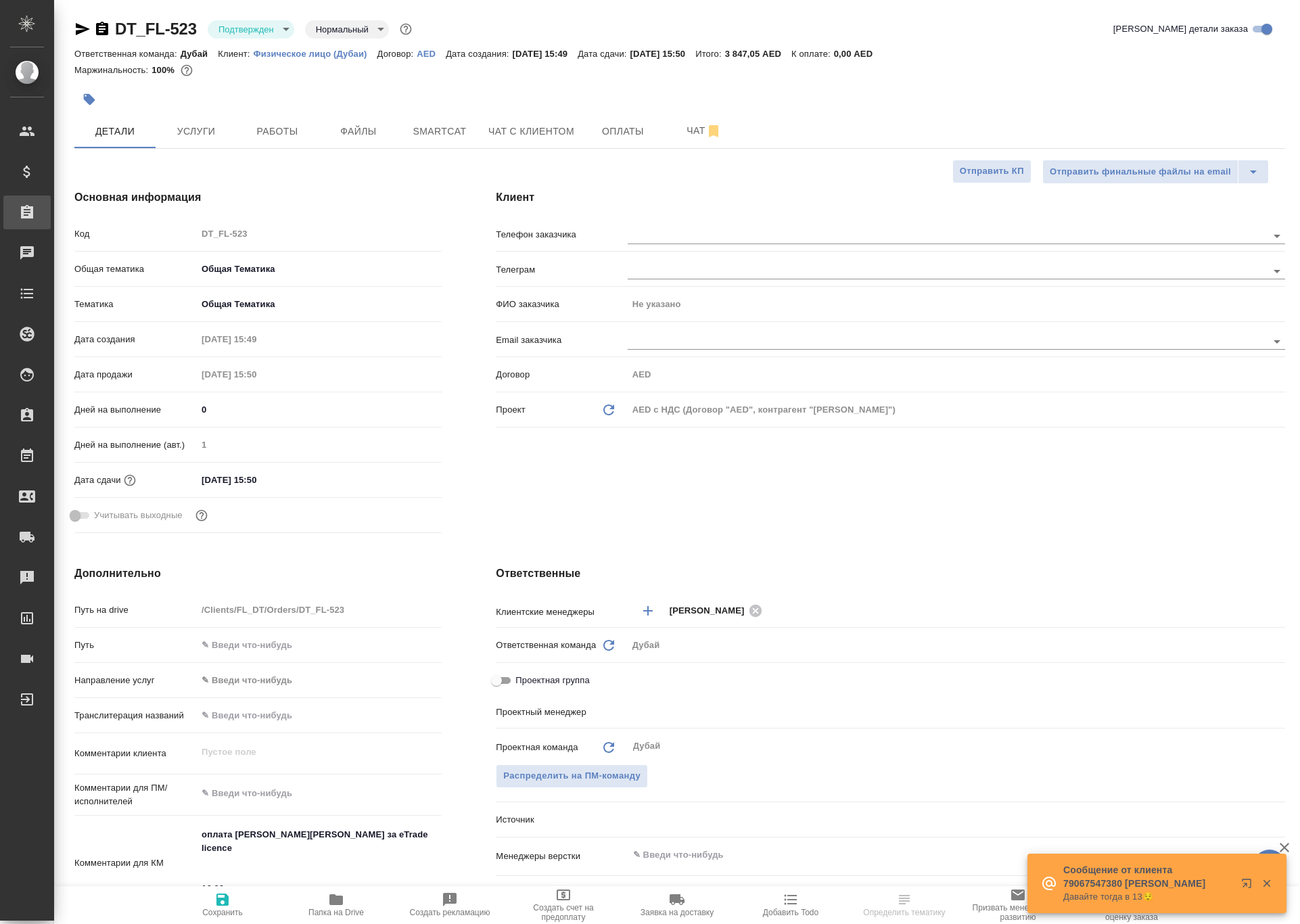
type textarea "x"
type input "[PERSON_NAME]"
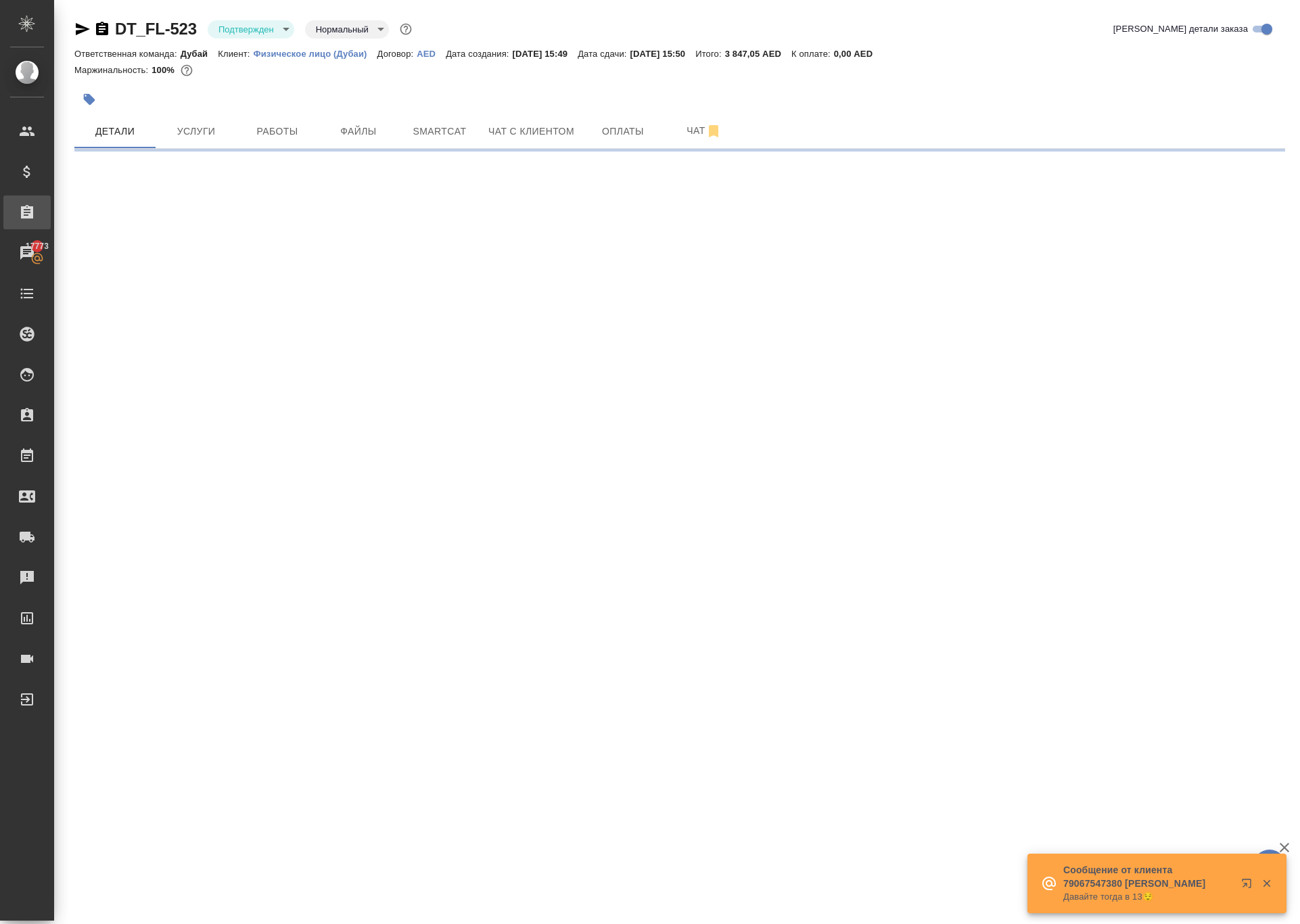
select select "RU"
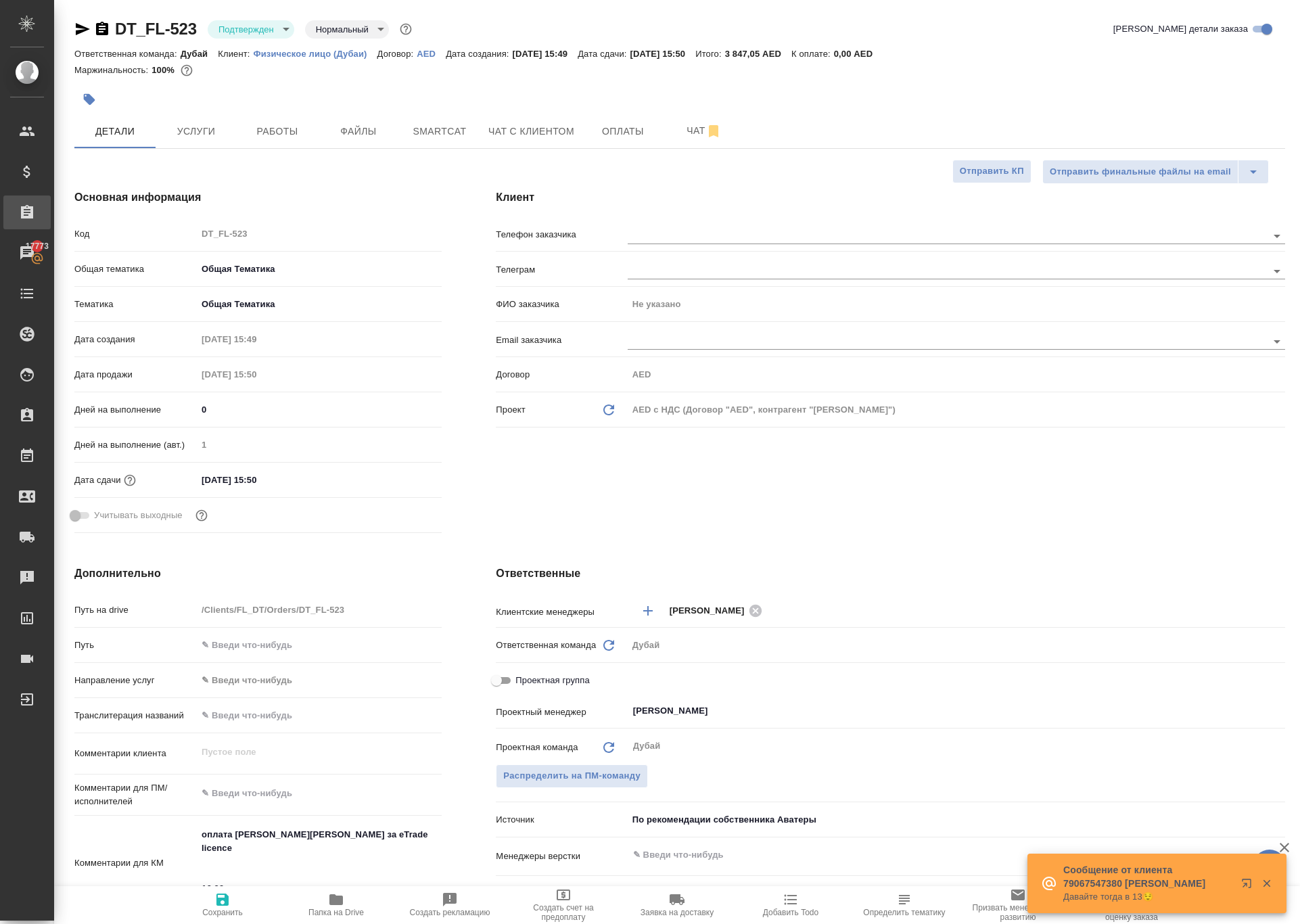
type textarea "x"
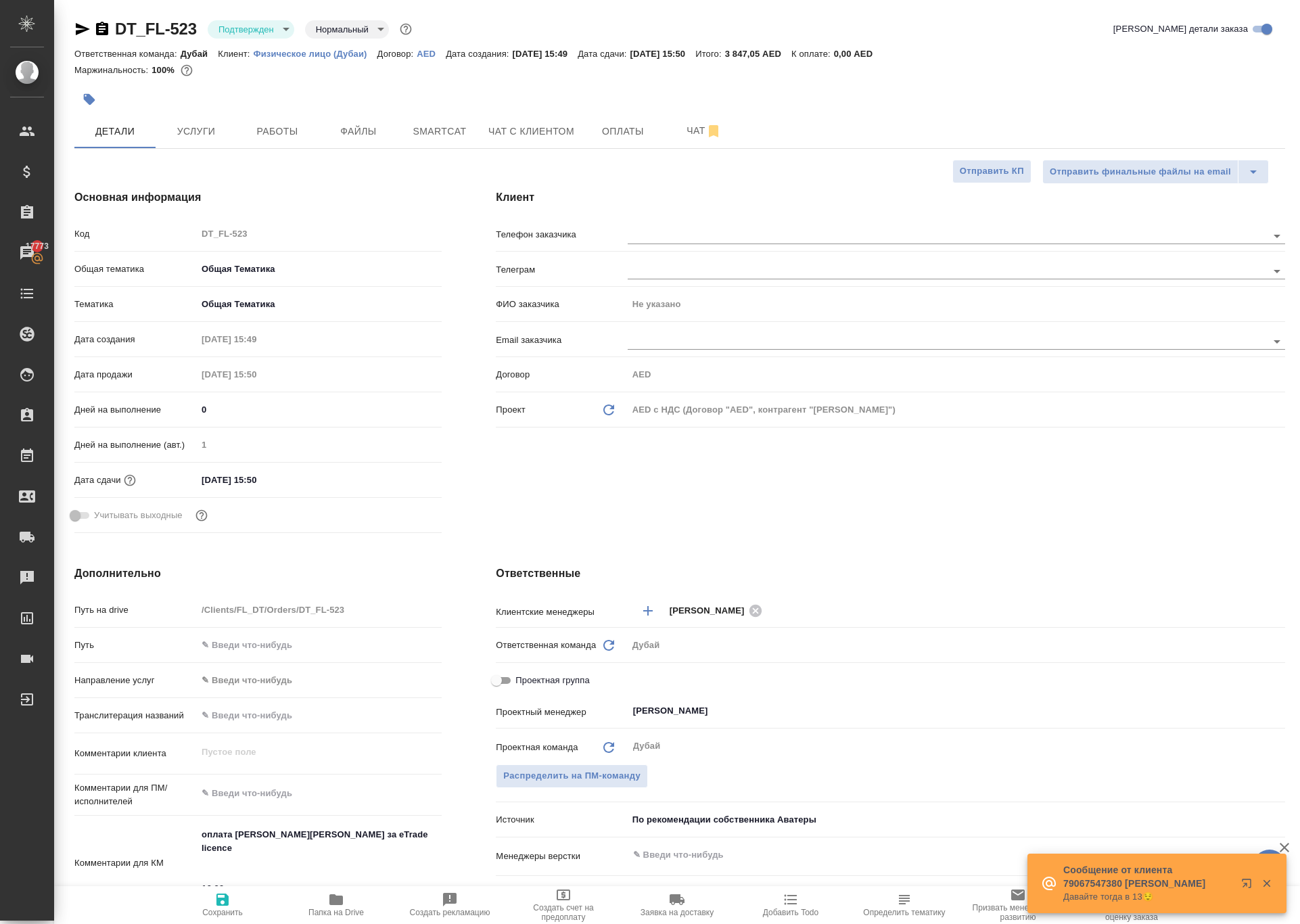
type textarea "x"
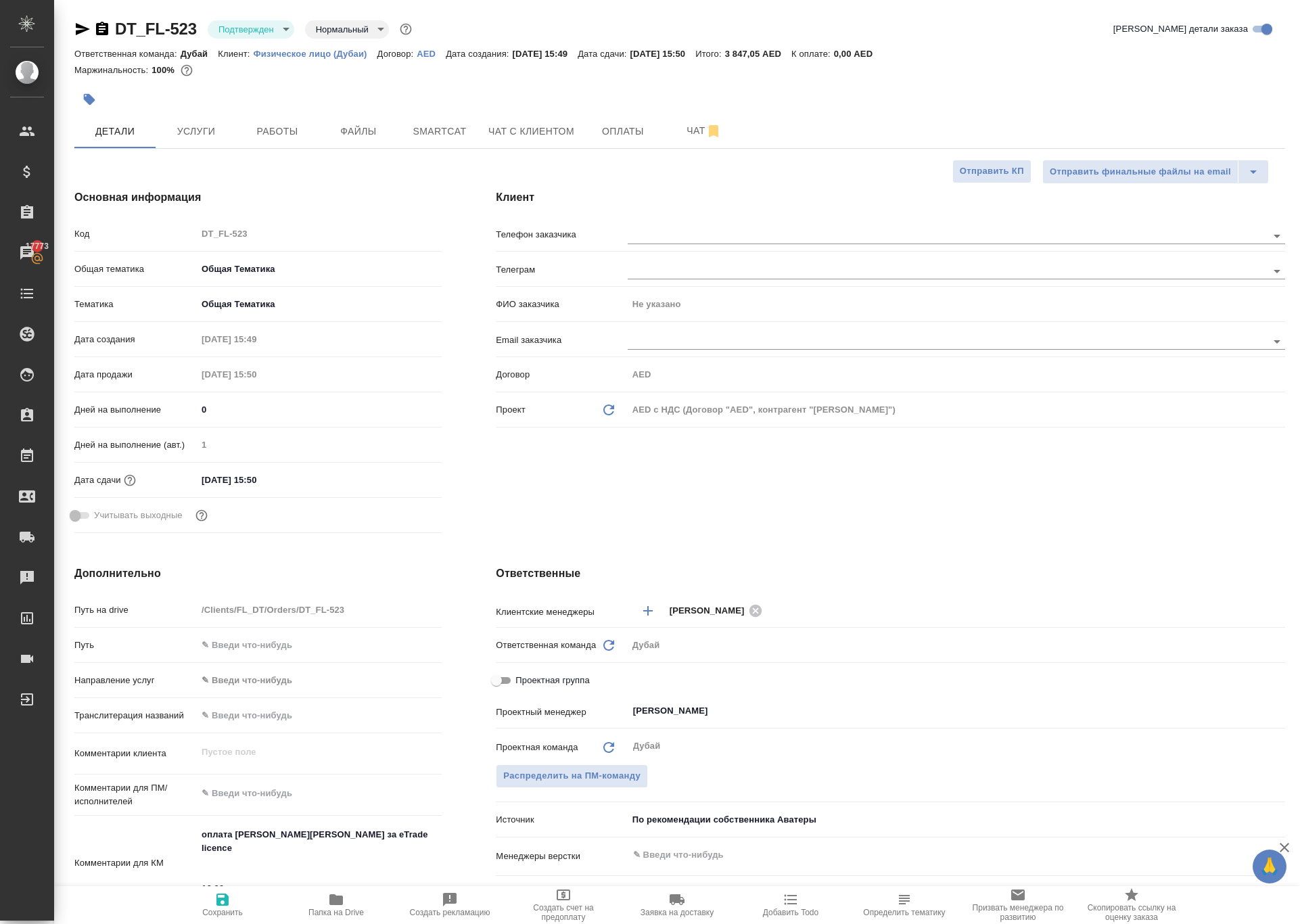
type textarea "x"
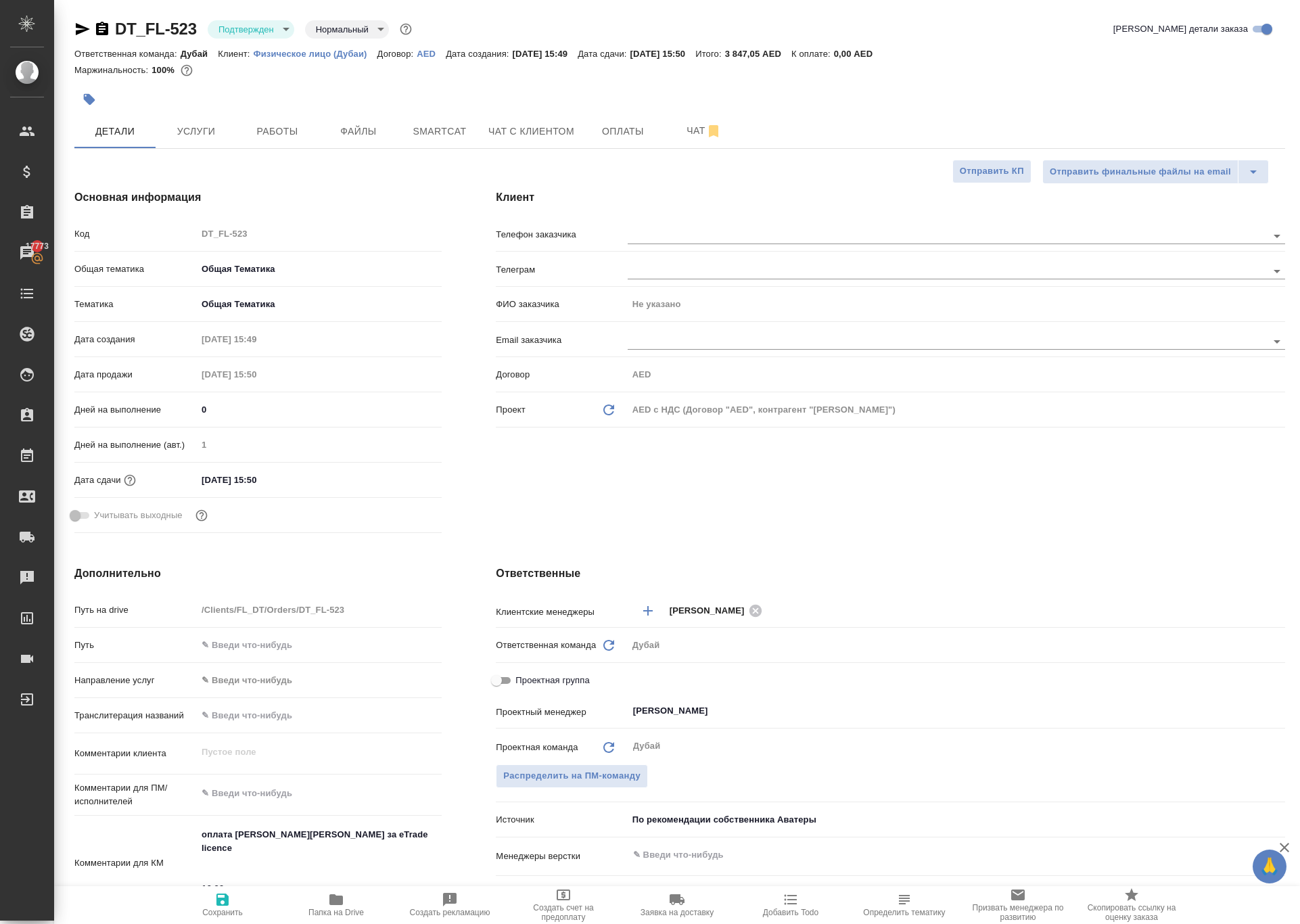
type textarea "x"
click at [209, 140] on span "Услуги" at bounding box center [196, 131] width 65 height 17
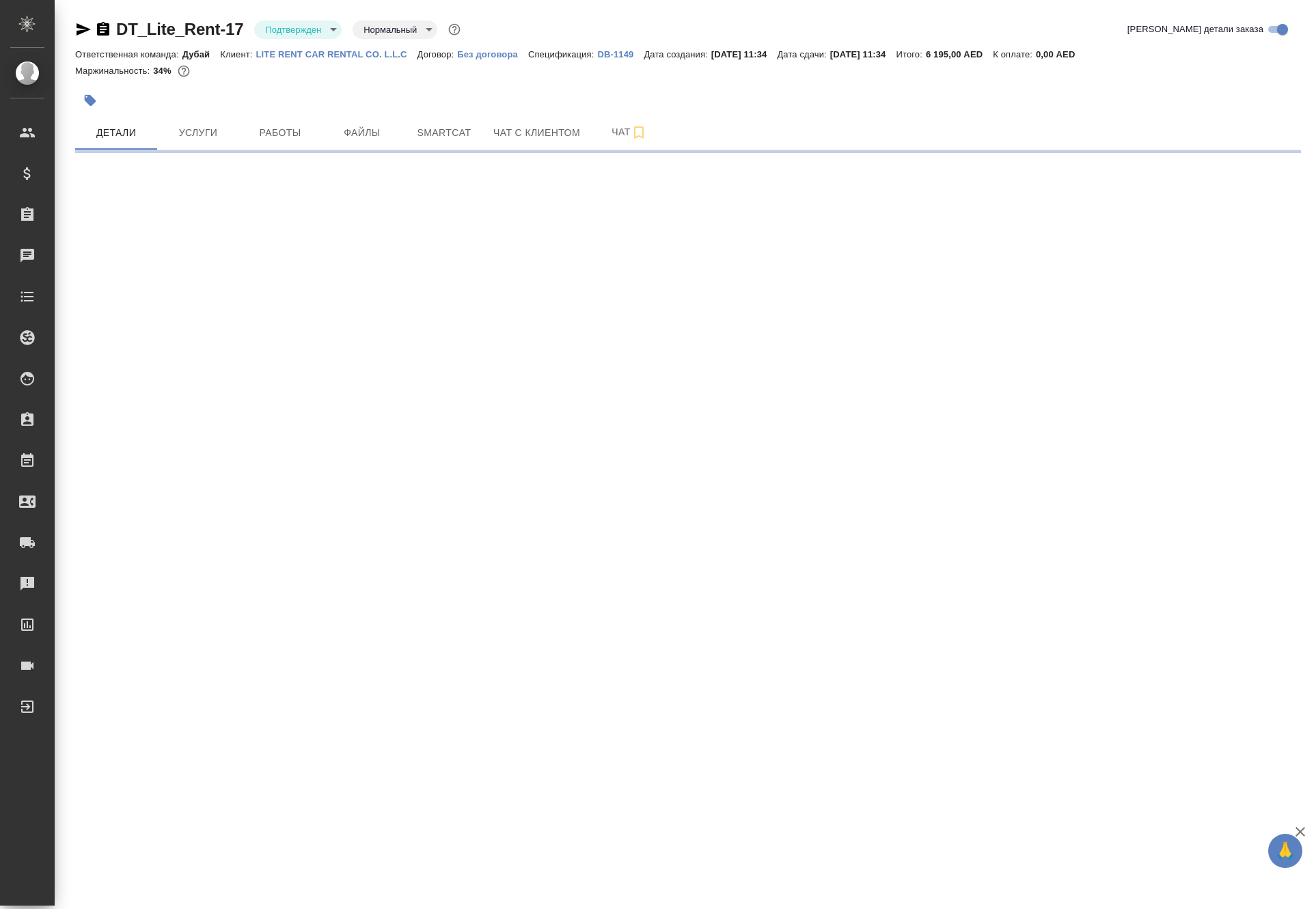
select select "RU"
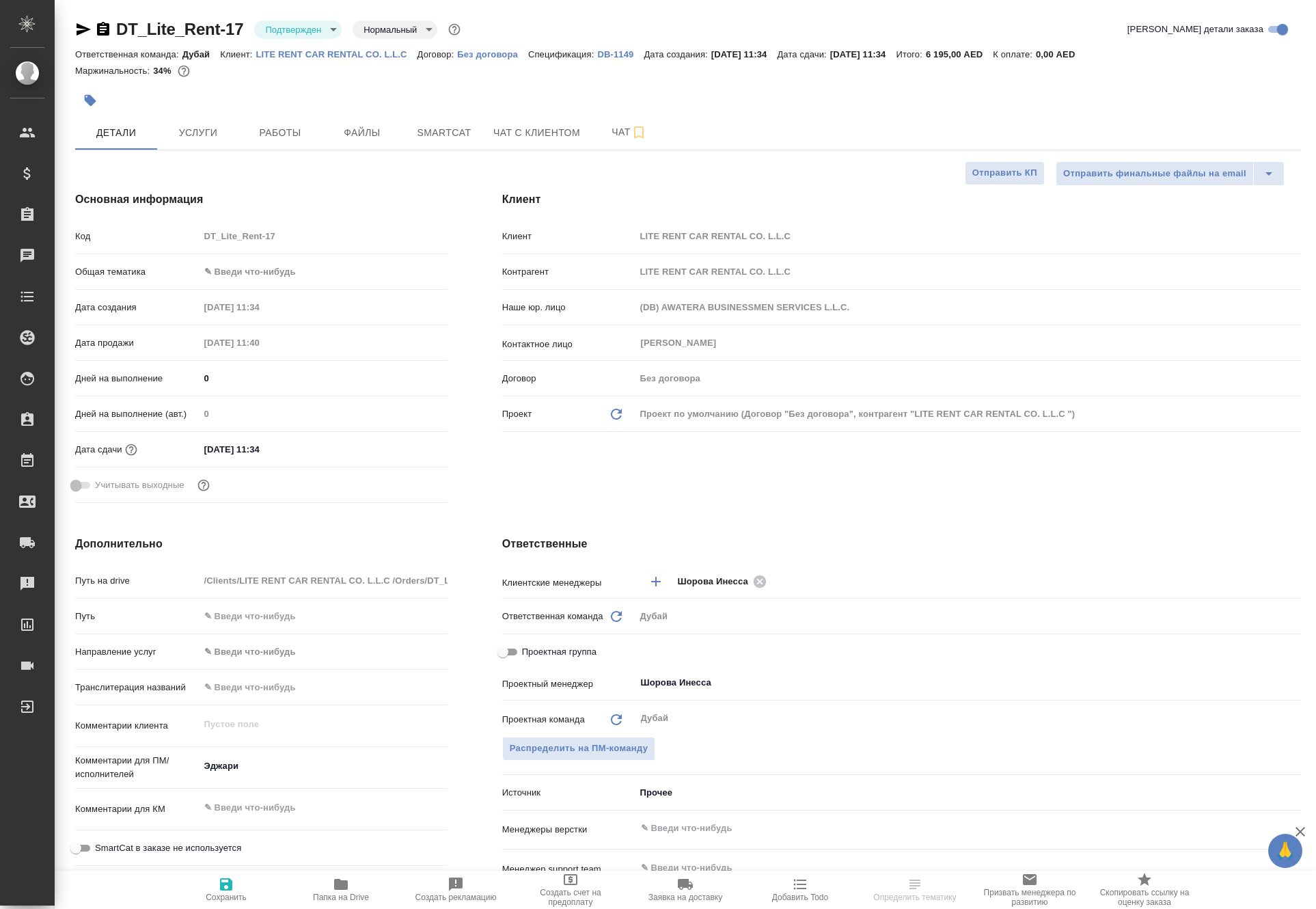
type textarea "x"
click at [192, 142] on span "Услуги" at bounding box center [198, 133] width 65 height 17
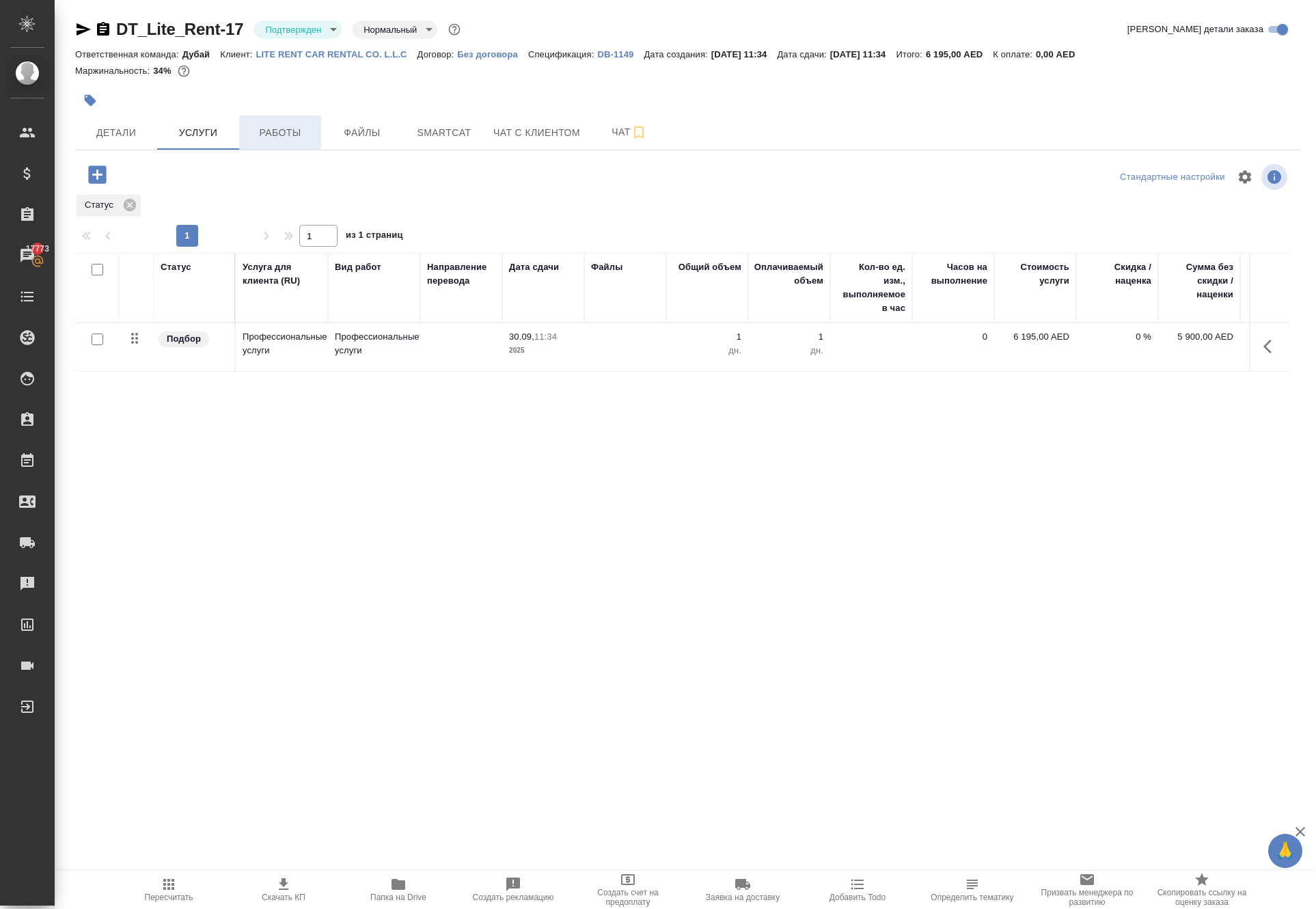
click at [291, 142] on span "Работы" at bounding box center [280, 133] width 65 height 17
